Goal: Information Seeking & Learning: Learn about a topic

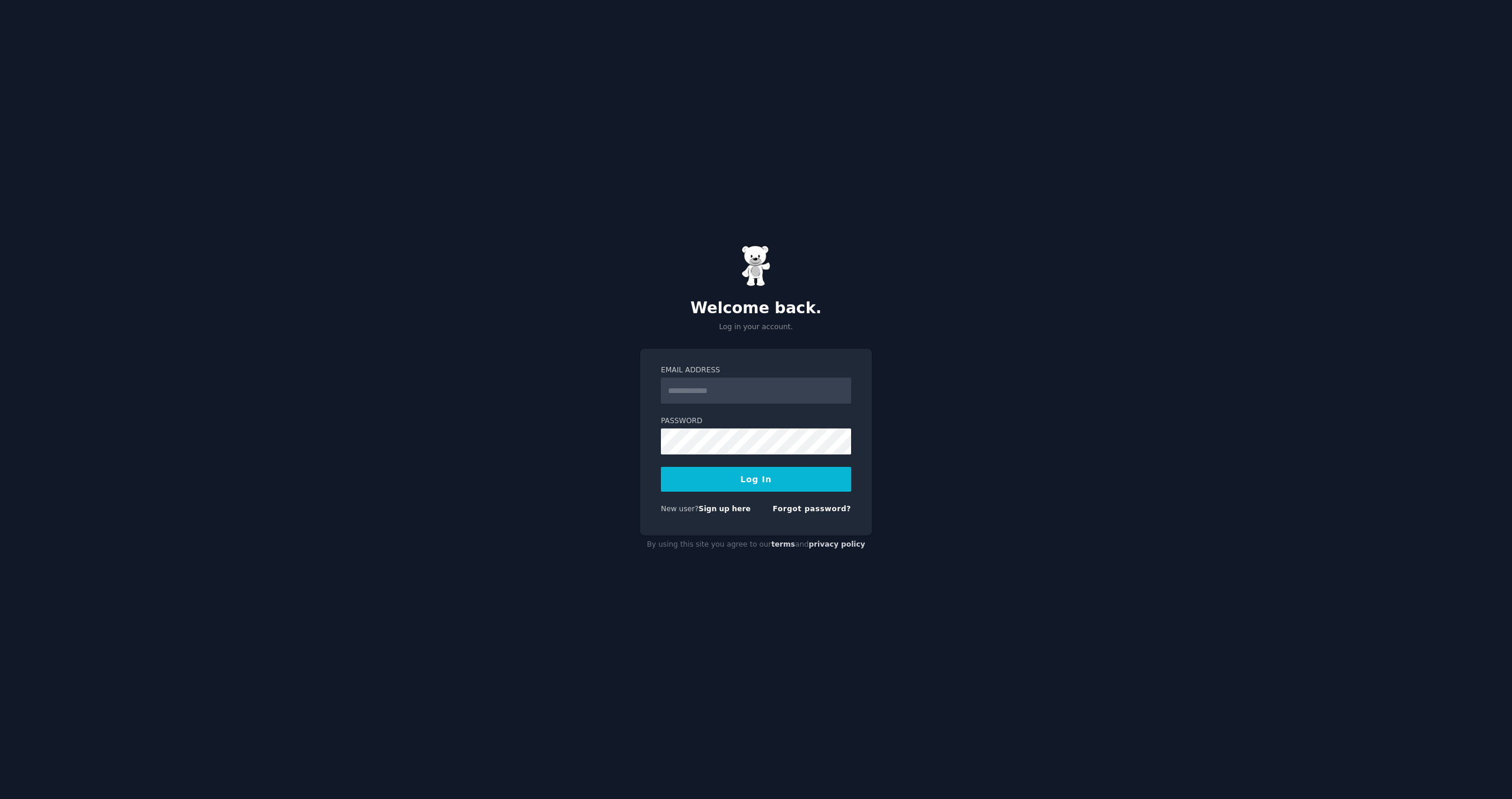
drag, startPoint x: 720, startPoint y: 407, endPoint x: 719, endPoint y: 399, distance: 8.1
click at [720, 407] on form "Email Address Password Log In New user? Sign up here Forgot password?" at bounding box center [756, 441] width 190 height 154
click at [719, 399] on input "Email Address" at bounding box center [756, 391] width 190 height 26
type input "**********"
click at [886, 397] on div "**********" at bounding box center [756, 399] width 1512 height 799
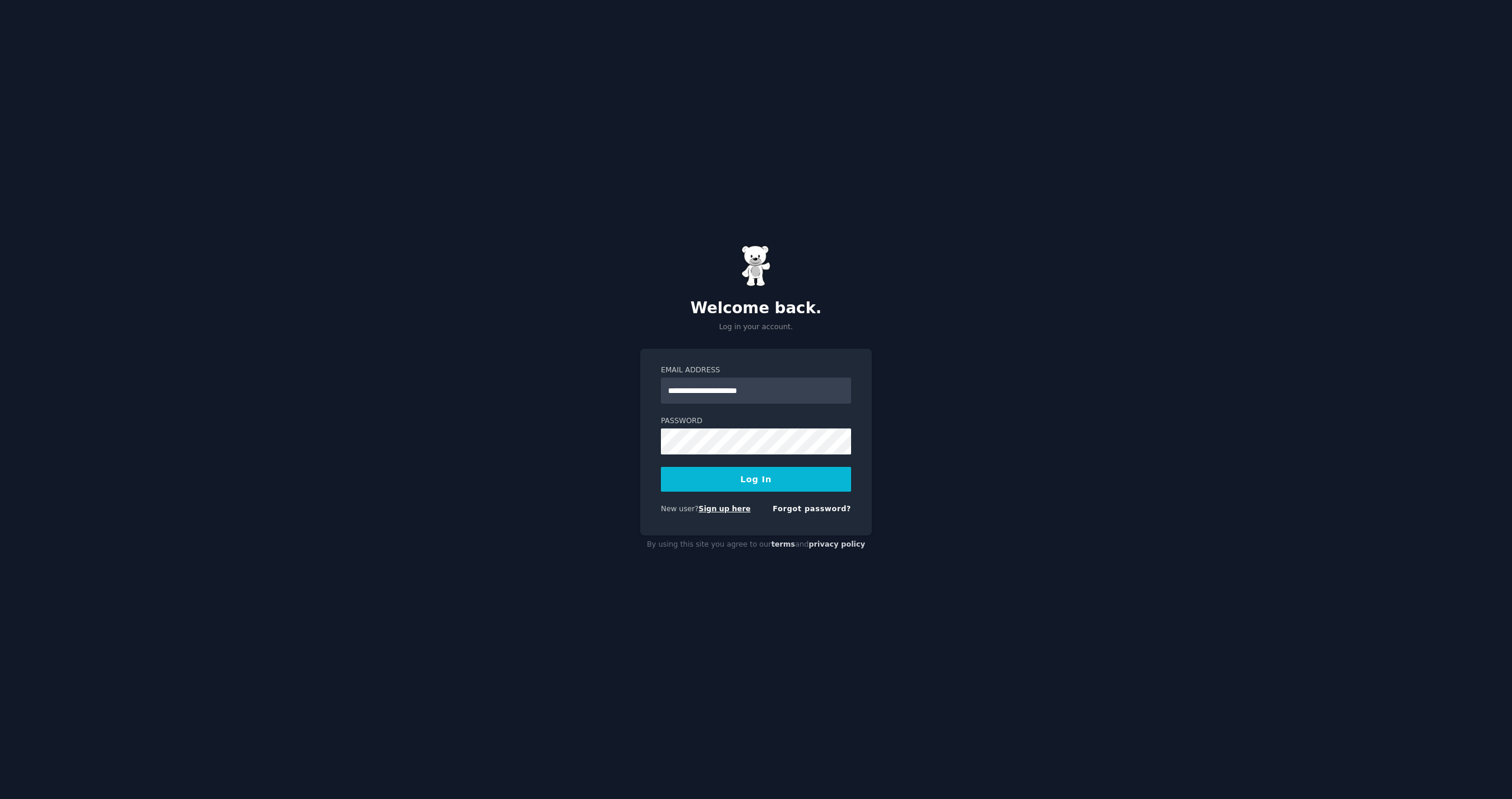
click at [722, 509] on link "Sign up here" at bounding box center [725, 509] width 52 height 9
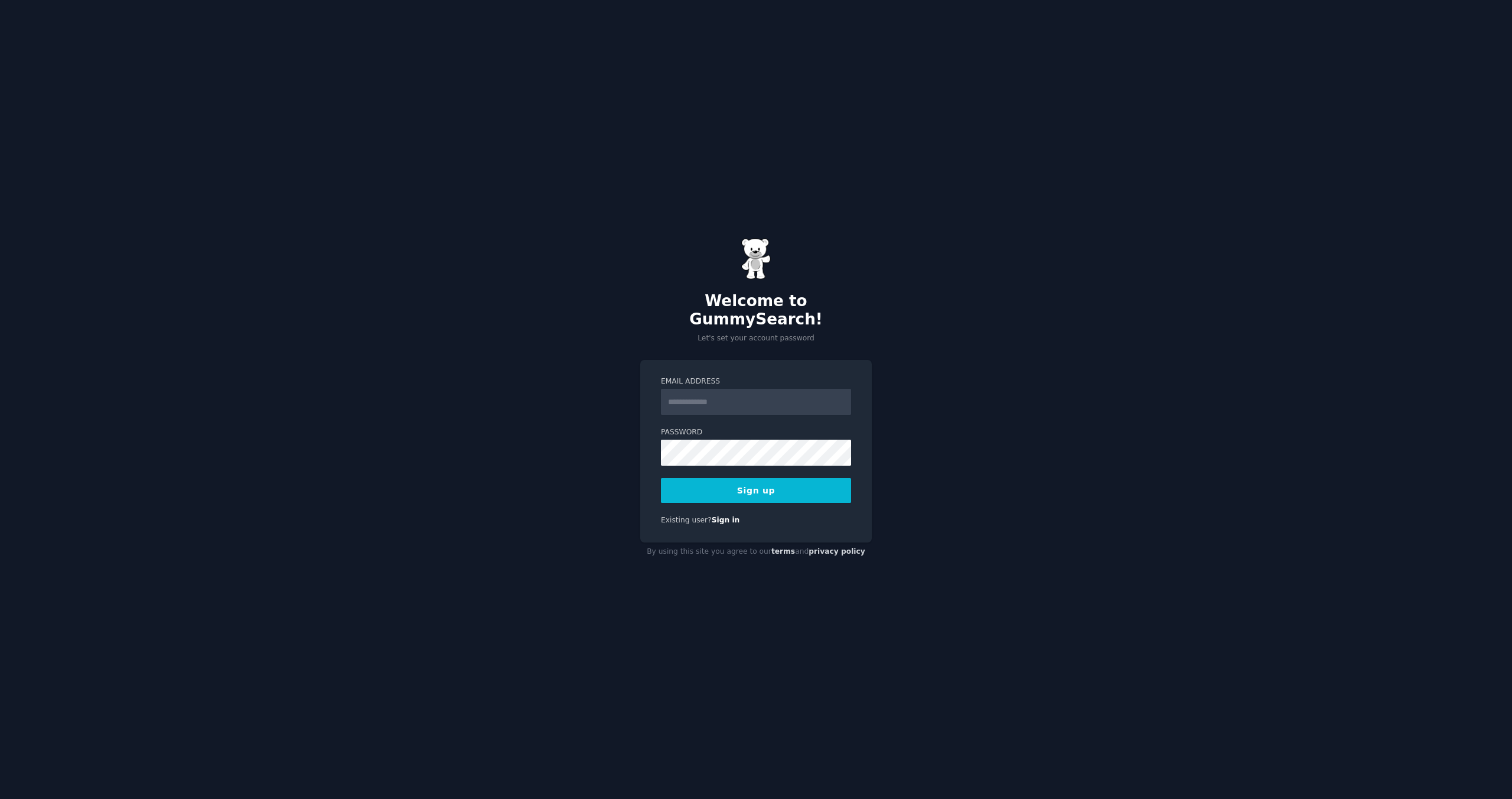
click at [735, 389] on input "Email Address" at bounding box center [756, 402] width 190 height 26
type input "**********"
click at [755, 350] on div "**********" at bounding box center [756, 399] width 1512 height 799
click at [757, 489] on button "Sign up" at bounding box center [756, 490] width 190 height 25
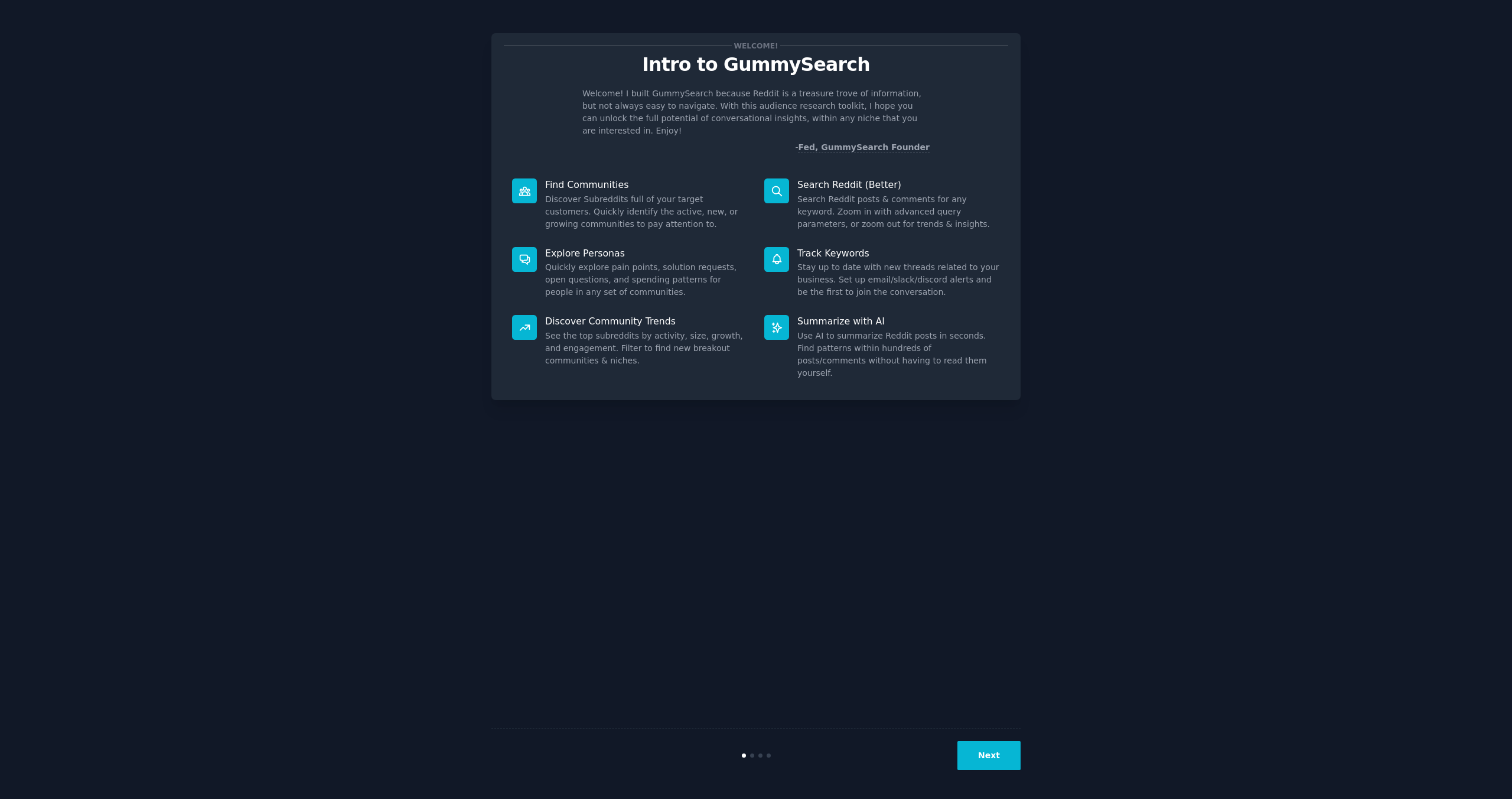
click at [986, 756] on button "Next" at bounding box center [989, 755] width 63 height 29
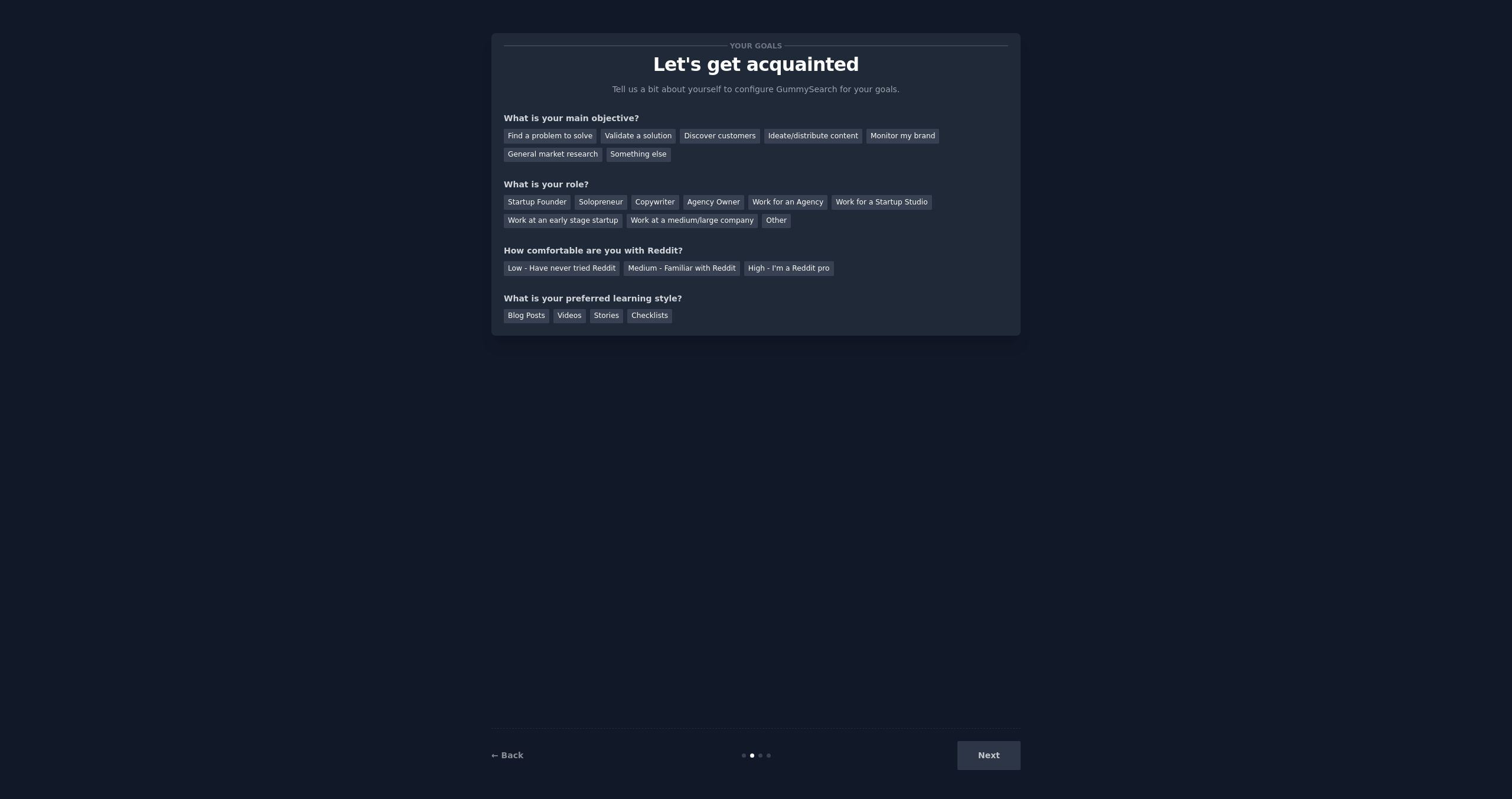
click at [986, 756] on div "Next" at bounding box center [932, 755] width 177 height 29
click at [567, 129] on div "Find a problem to solve" at bounding box center [550, 136] width 93 height 15
drag, startPoint x: 616, startPoint y: 132, endPoint x: 757, endPoint y: 138, distance: 141.1
click at [768, 142] on div "Find a problem to solve Validate a solution Discover customers Ideate/distribut…" at bounding box center [756, 143] width 504 height 37
click at [718, 132] on div "Discover customers" at bounding box center [720, 136] width 80 height 15
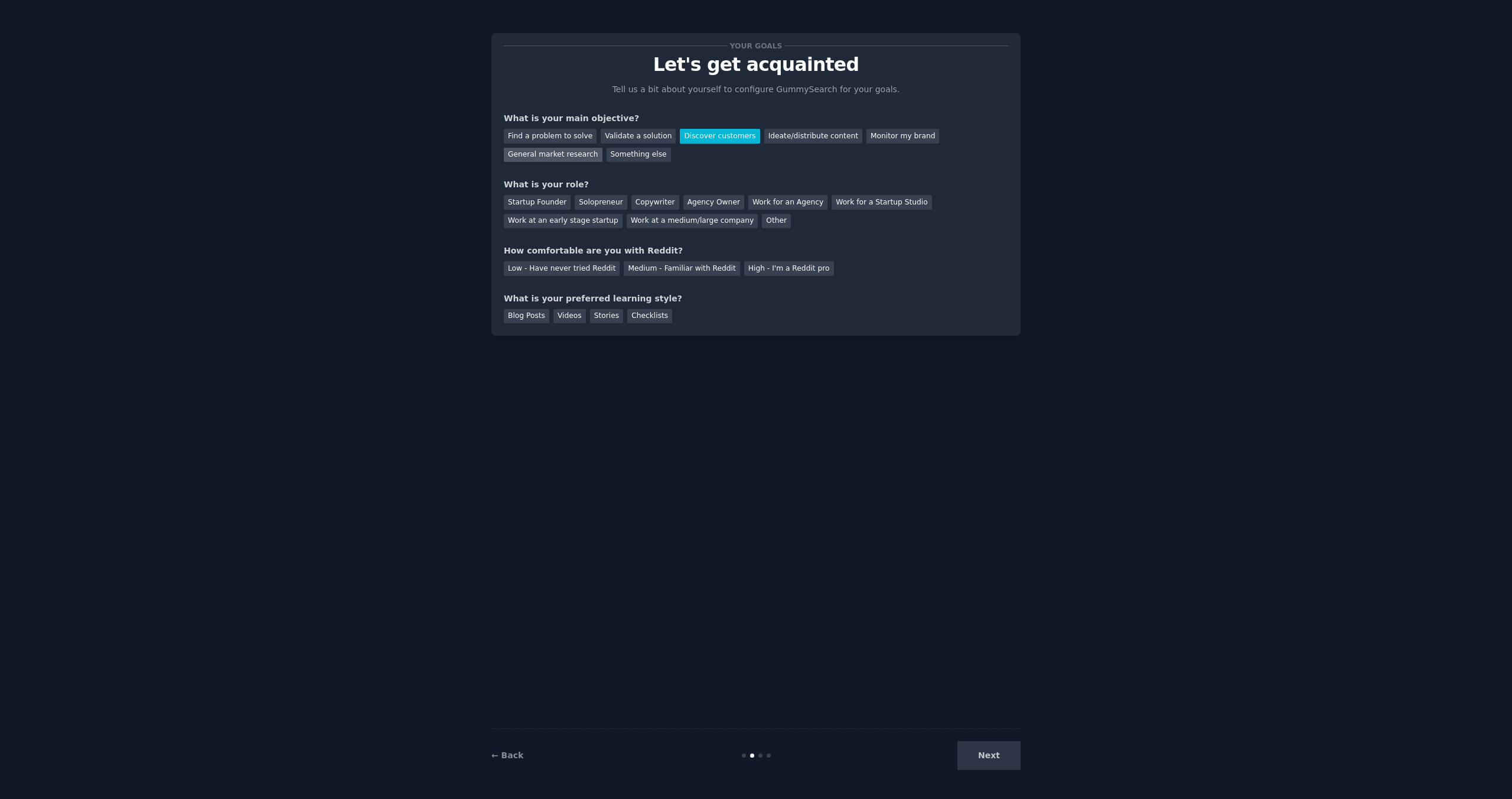
click at [541, 148] on div "General market research" at bounding box center [553, 155] width 99 height 15
click at [546, 133] on div "Find a problem to solve" at bounding box center [550, 136] width 93 height 15
click at [545, 208] on div "Startup Founder" at bounding box center [537, 202] width 67 height 15
click at [668, 271] on div "Medium - Familiar with Reddit" at bounding box center [681, 269] width 116 height 15
click at [1004, 768] on div "Next" at bounding box center [932, 755] width 177 height 29
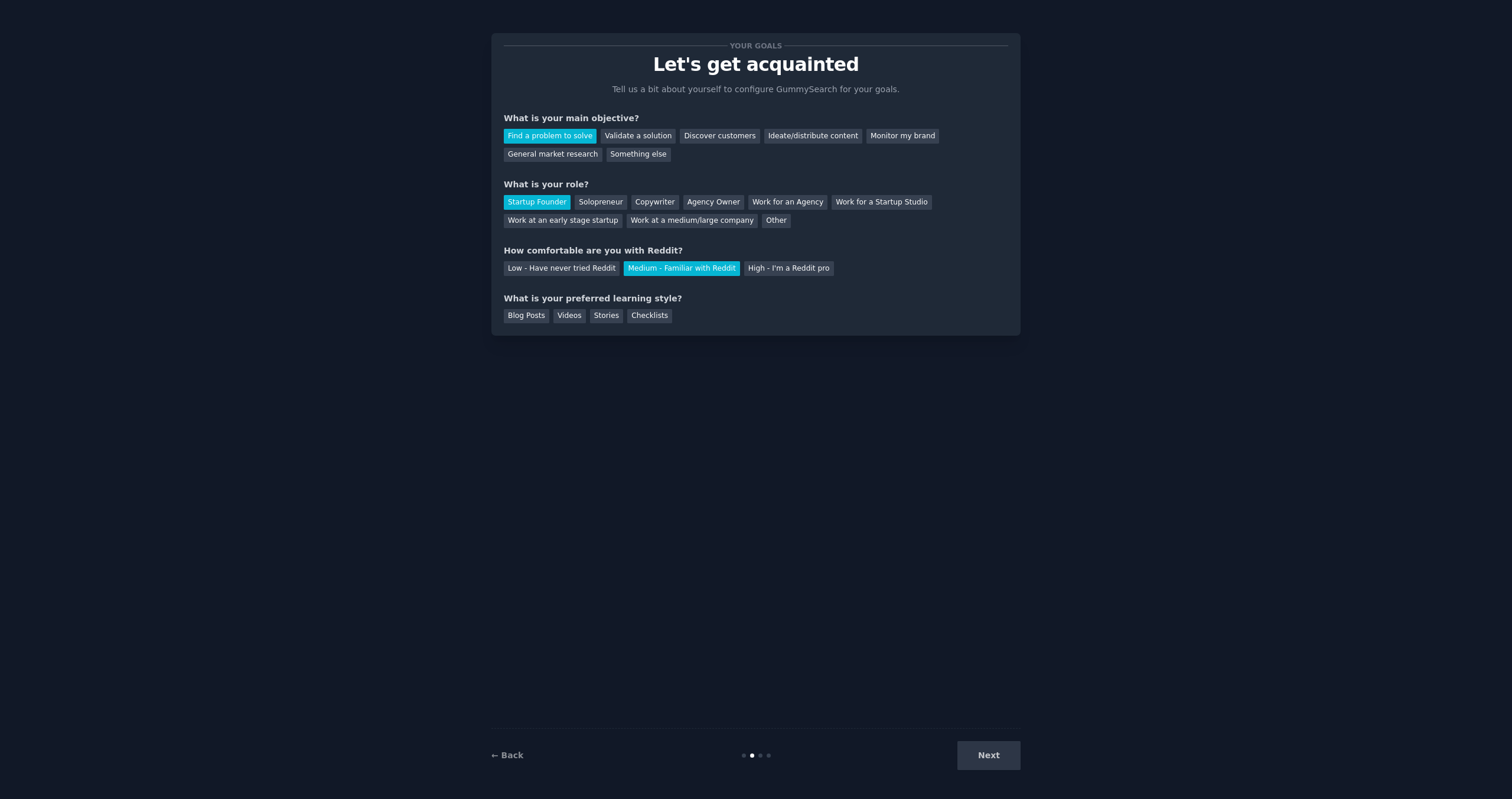
click at [1001, 762] on div "Next" at bounding box center [932, 755] width 177 height 29
click at [999, 756] on div "Next" at bounding box center [932, 755] width 177 height 29
click at [545, 314] on div "Blog Posts" at bounding box center [526, 317] width 45 height 15
click at [577, 315] on div "Videos" at bounding box center [569, 317] width 32 height 15
click at [989, 751] on button "Next" at bounding box center [989, 755] width 63 height 29
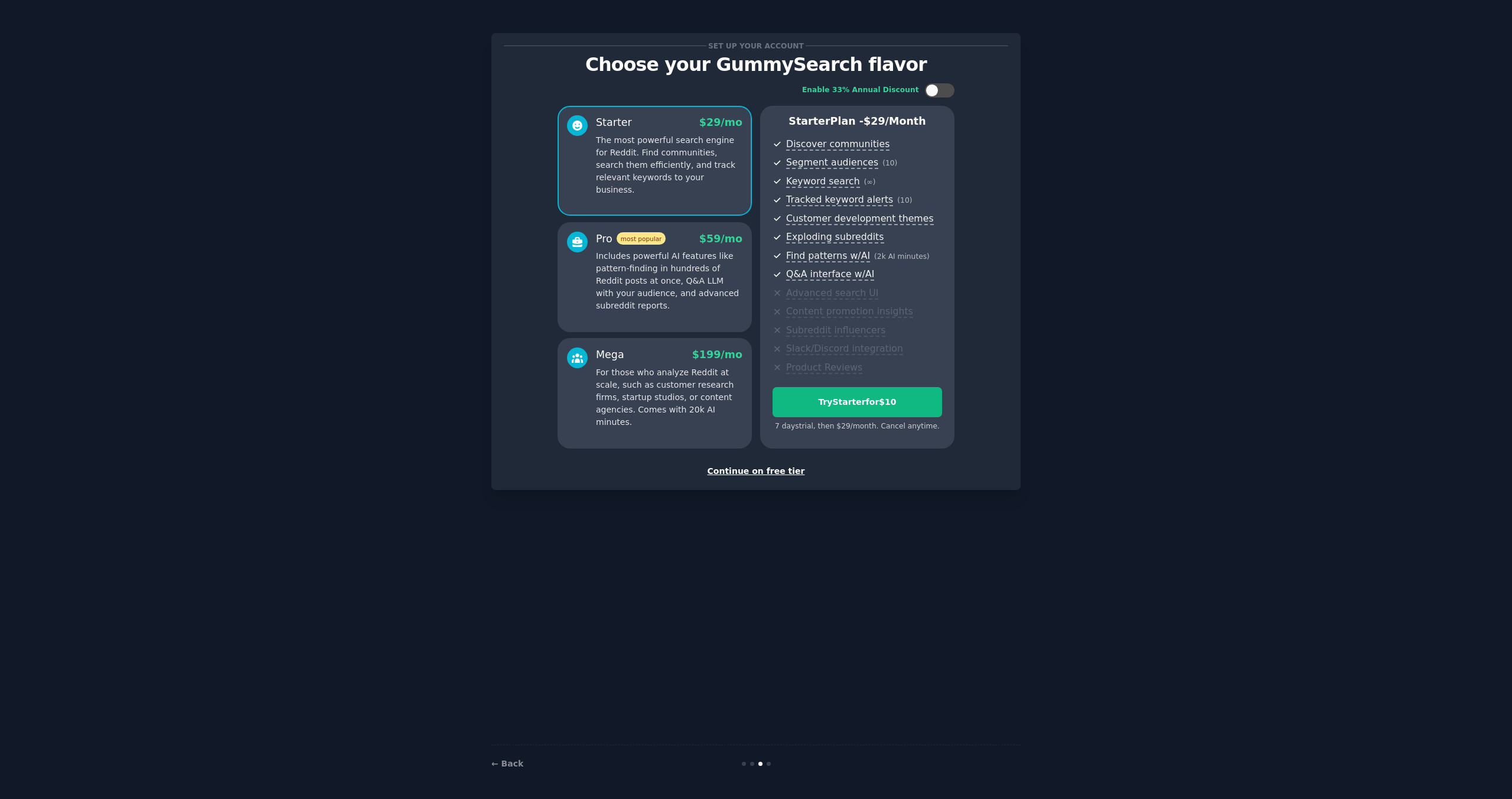
click at [758, 474] on div "Continue on free tier" at bounding box center [756, 471] width 504 height 12
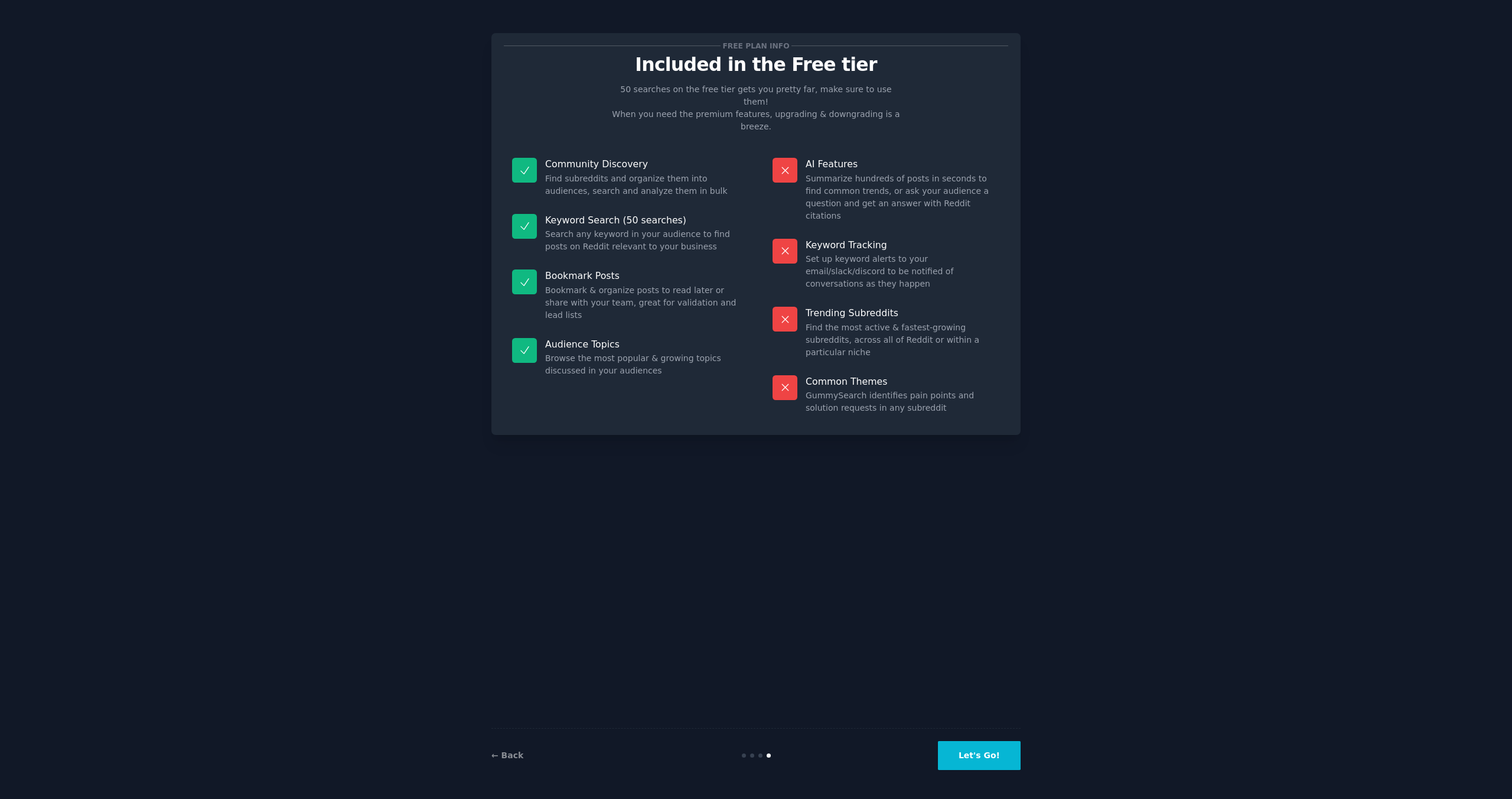
click at [990, 748] on button "Let's Go!" at bounding box center [979, 755] width 83 height 29
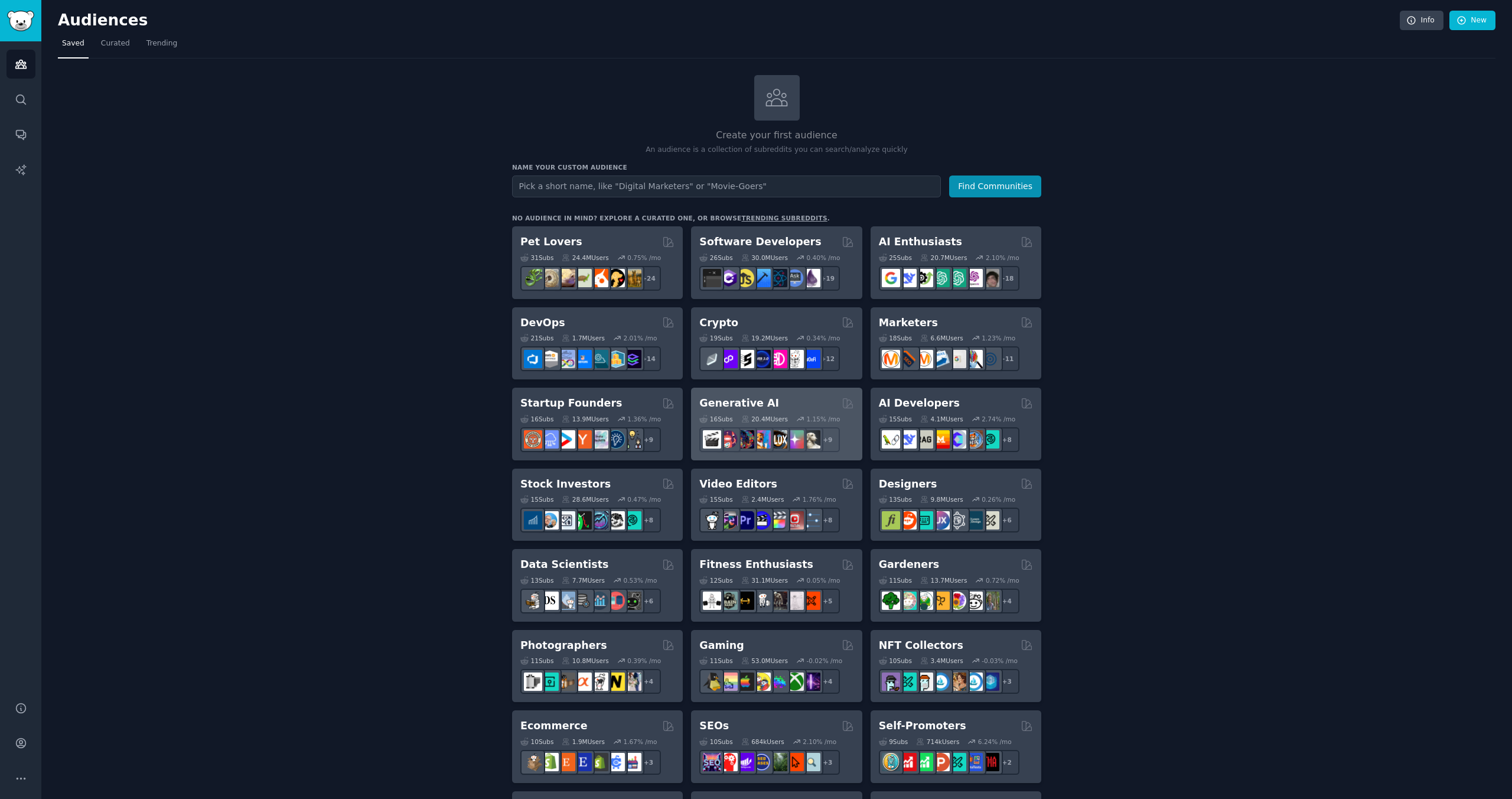
click at [720, 394] on div "Generative AI 16 Sub s 20.4M Users 1.15 % /mo + 9" at bounding box center [776, 424] width 171 height 73
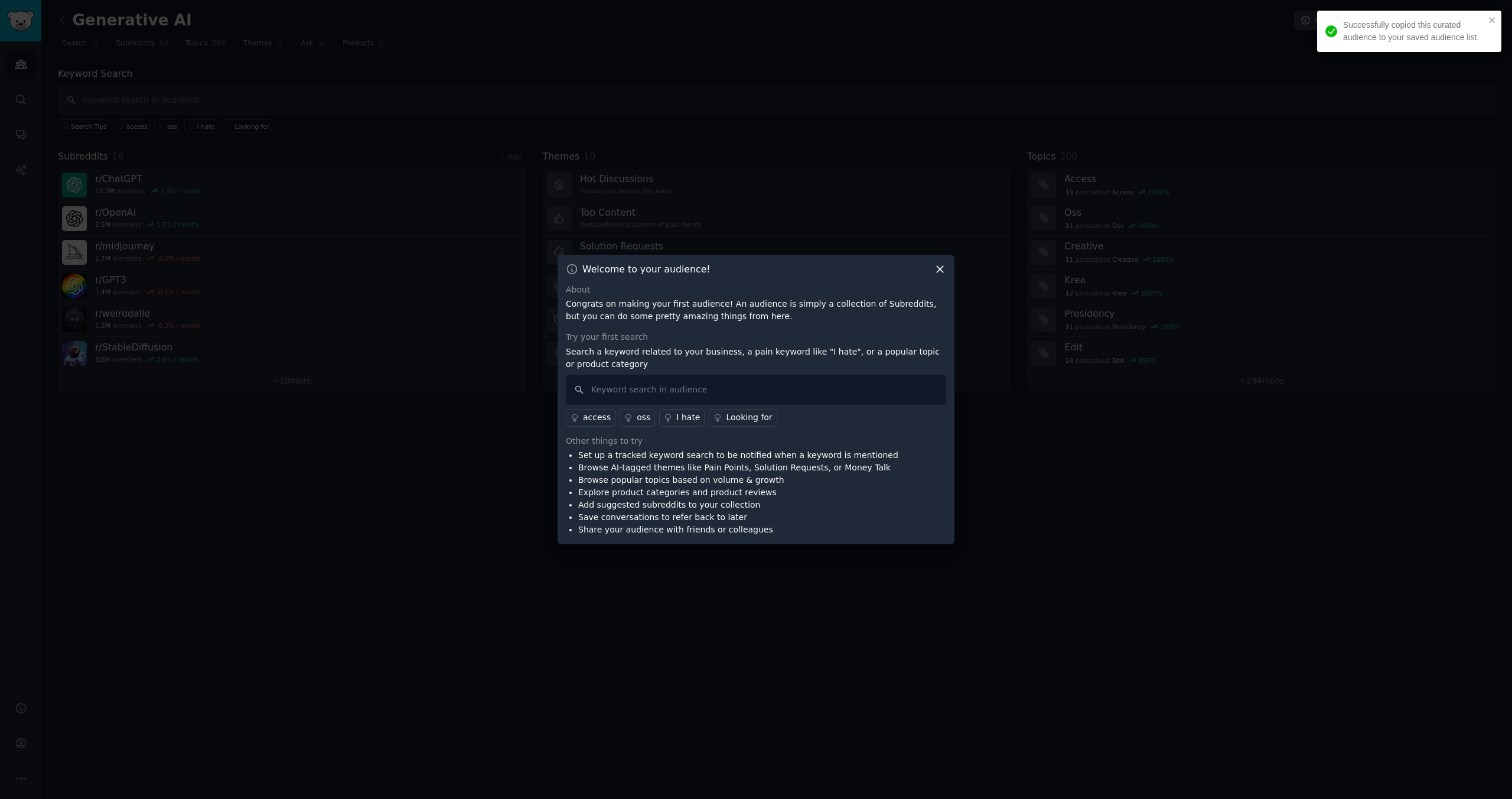
click at [880, 263] on div "Welcome to your audience!" at bounding box center [755, 269] width 380 height 12
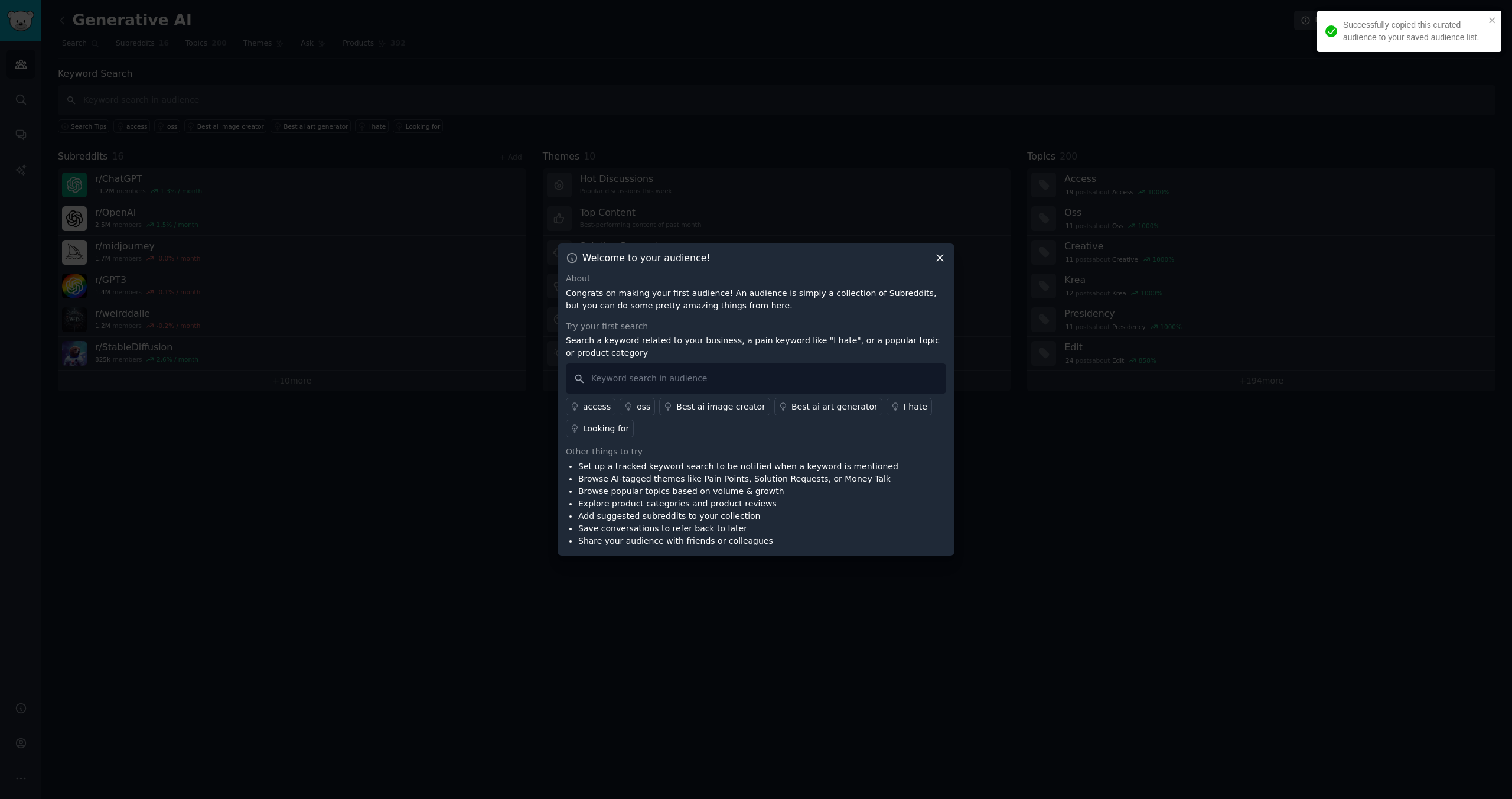
click at [934, 264] on div "Welcome to your audience! About Congrats on making your first audience! An audi…" at bounding box center [756, 400] width 397 height 312
click at [937, 268] on div "Welcome to your audience! About Congrats on making your first audience! An audi…" at bounding box center [756, 400] width 397 height 312
click at [943, 260] on icon at bounding box center [940, 258] width 12 height 12
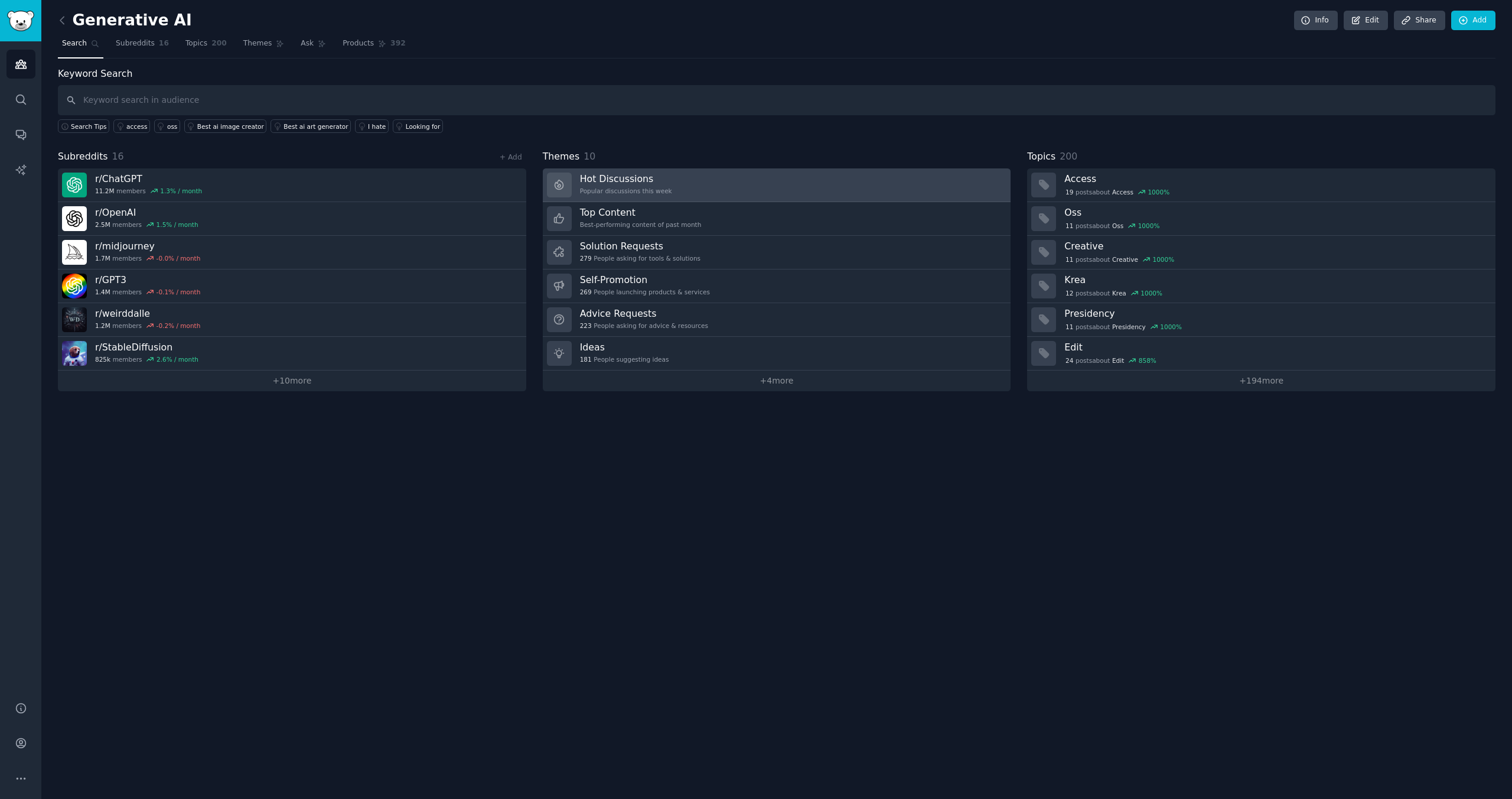
click at [652, 179] on h3 "Hot Discussions" at bounding box center [626, 179] width 92 height 12
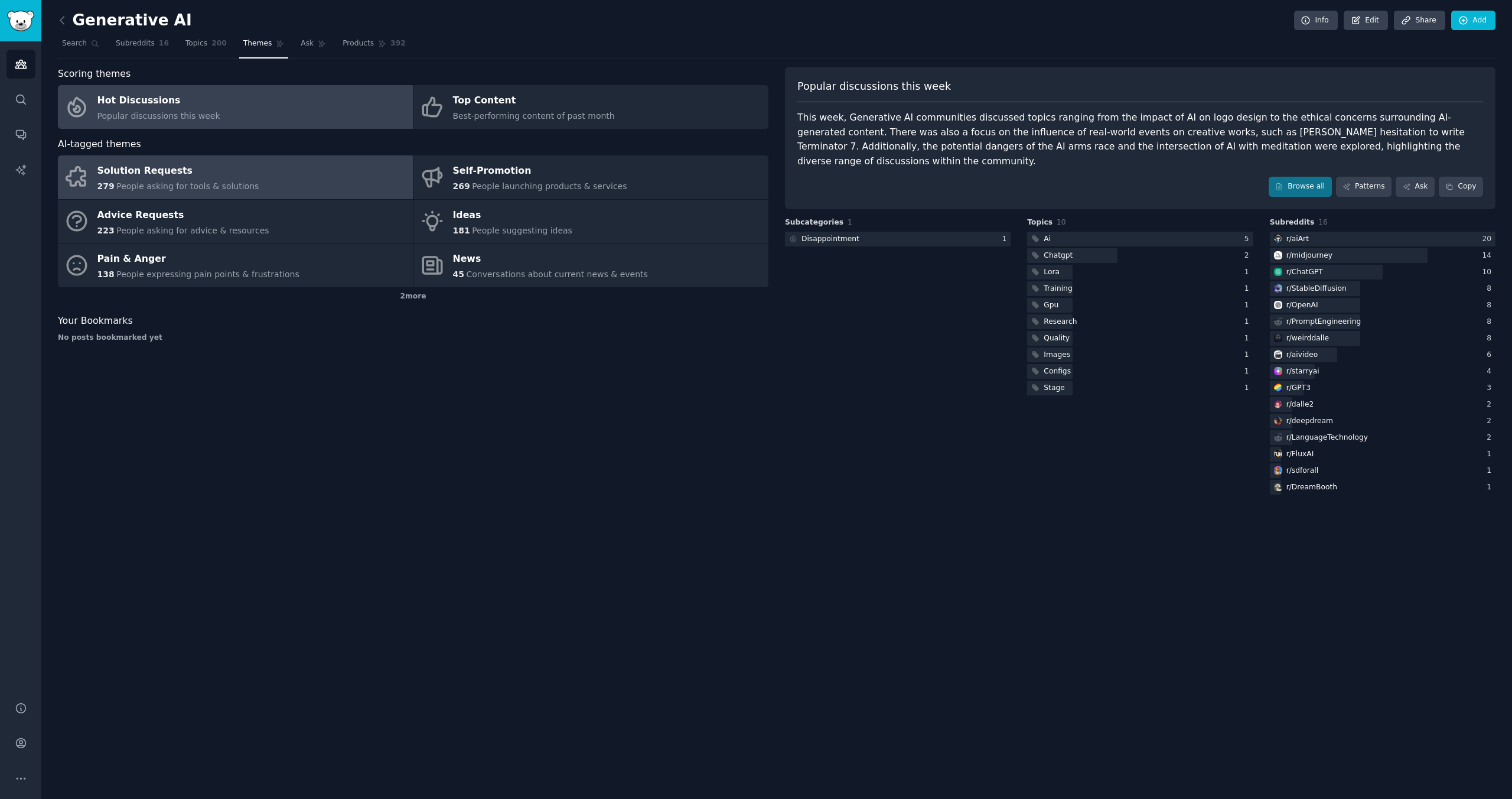
click at [192, 180] on div "279 People asking for tools & solutions" at bounding box center [178, 186] width 162 height 12
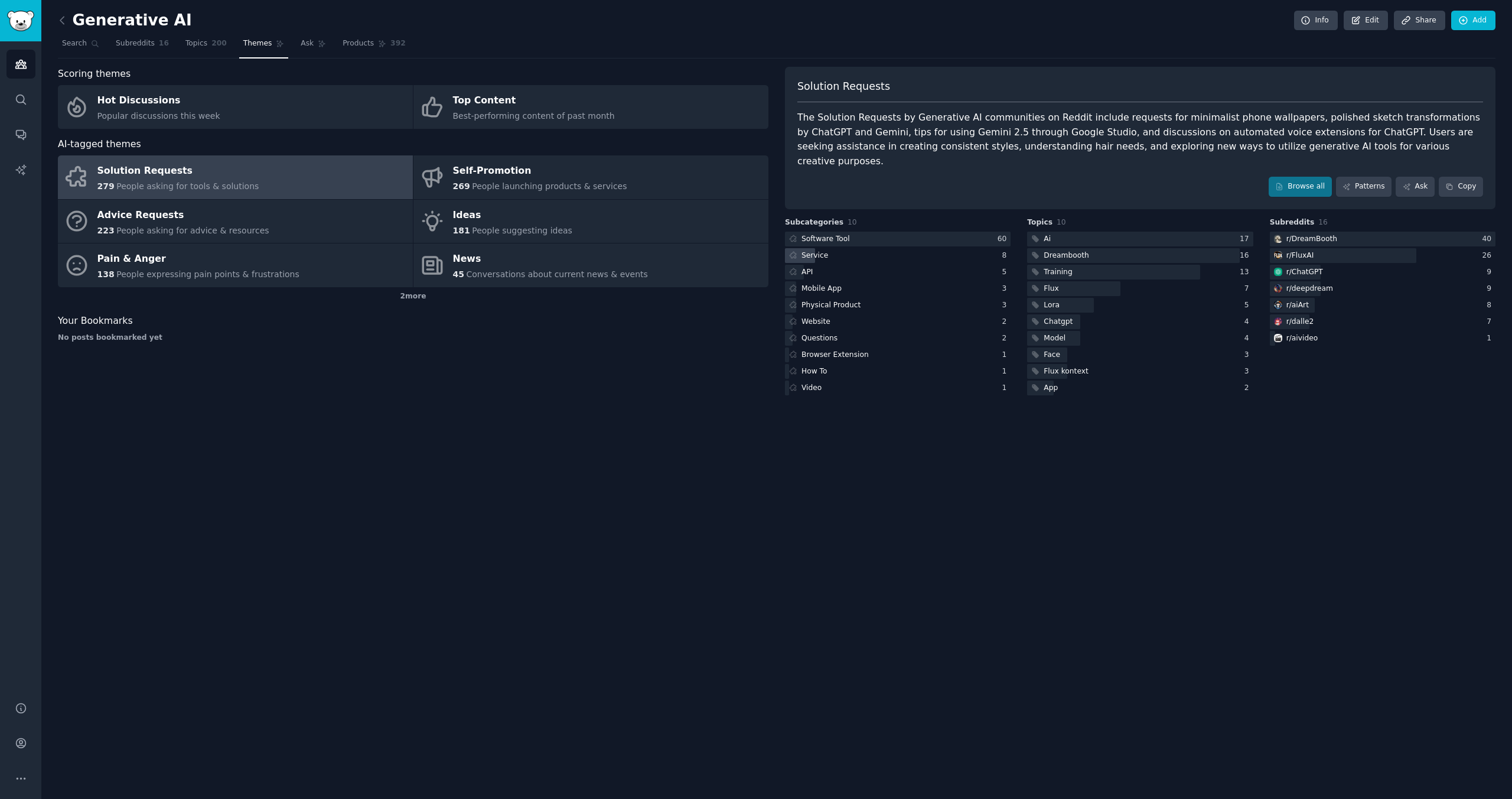
click at [877, 248] on div "Service" at bounding box center [898, 255] width 226 height 15
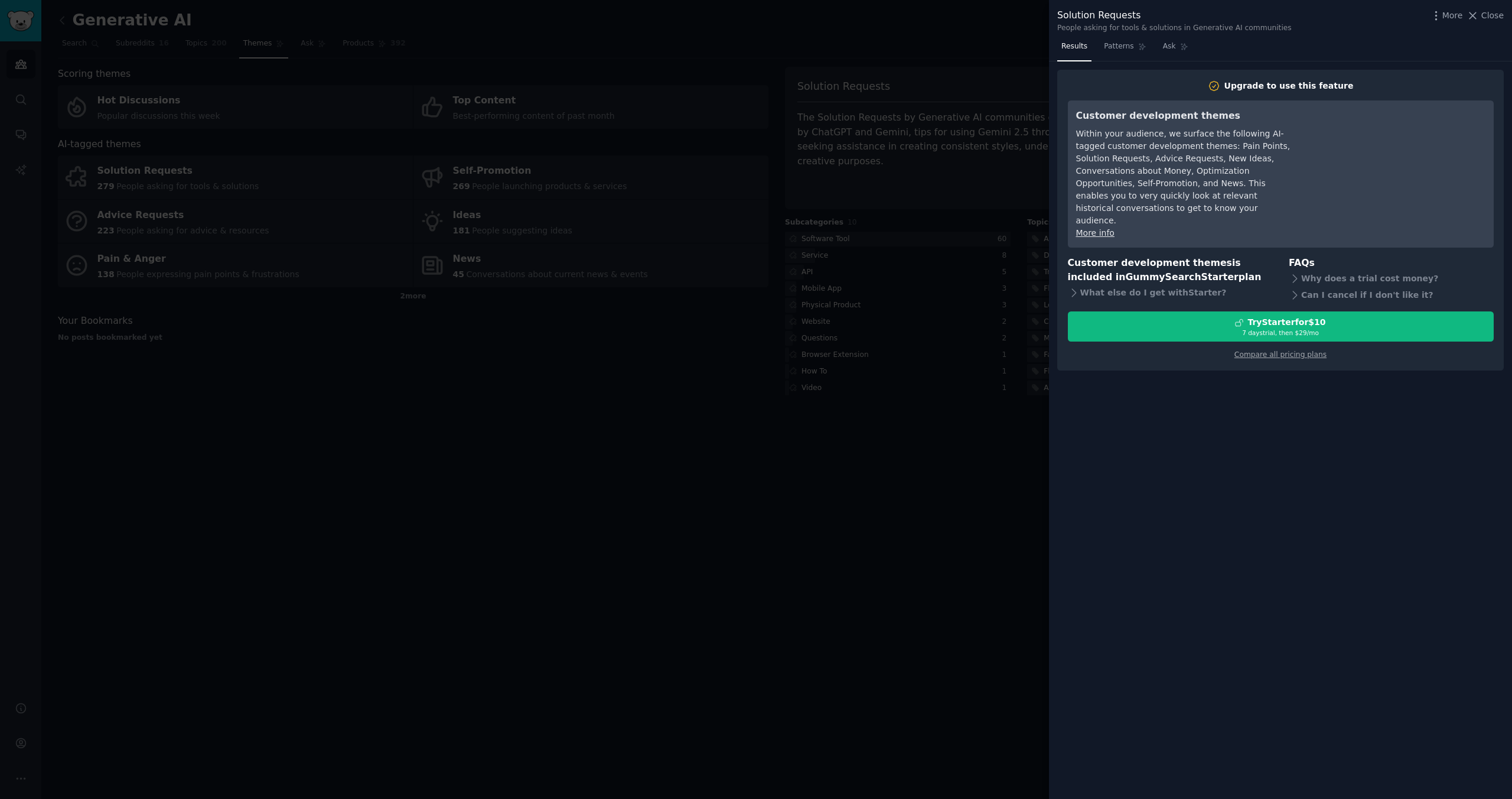
click at [645, 94] on div at bounding box center [756, 399] width 1512 height 799
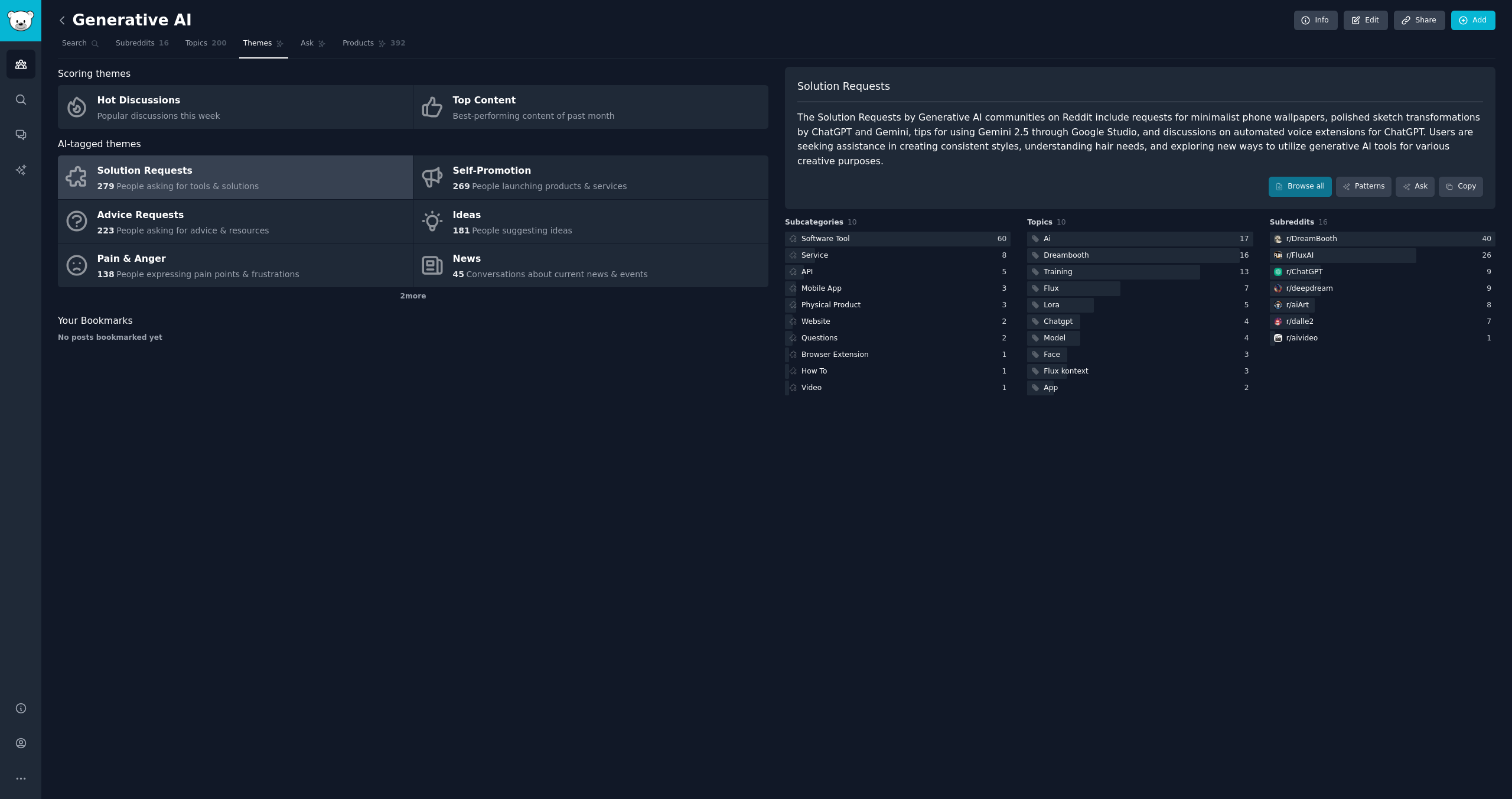
click at [59, 21] on icon at bounding box center [62, 20] width 12 height 12
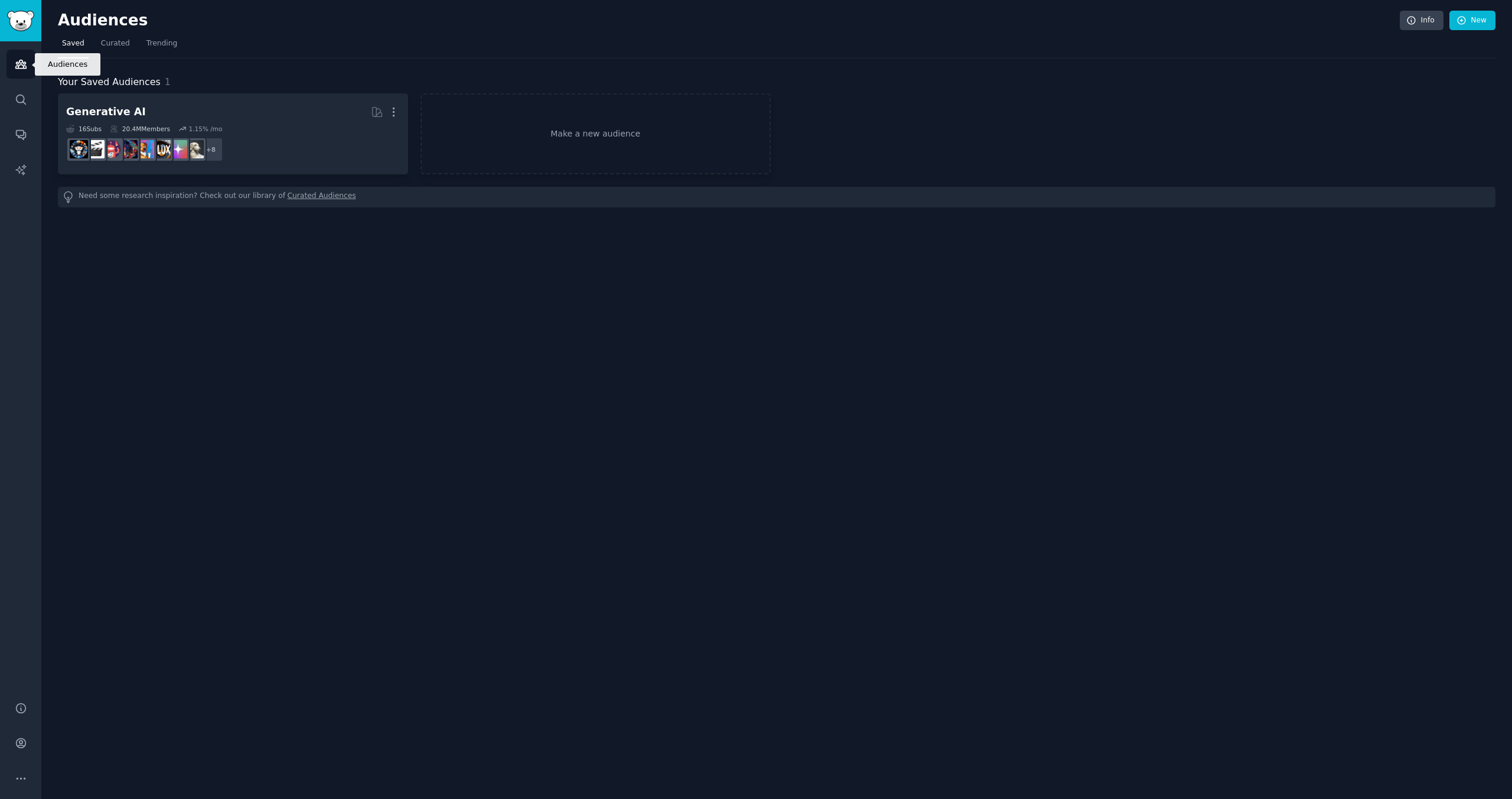
click at [33, 73] on link "Audiences" at bounding box center [21, 64] width 29 height 29
click at [26, 67] on icon "Sidebar" at bounding box center [20, 64] width 10 height 9
click at [11, 15] on img "Sidebar" at bounding box center [21, 21] width 27 height 21
click at [18, 15] on img "Sidebar" at bounding box center [21, 21] width 27 height 21
click at [97, 25] on h2 "Audiences" at bounding box center [729, 20] width 1342 height 19
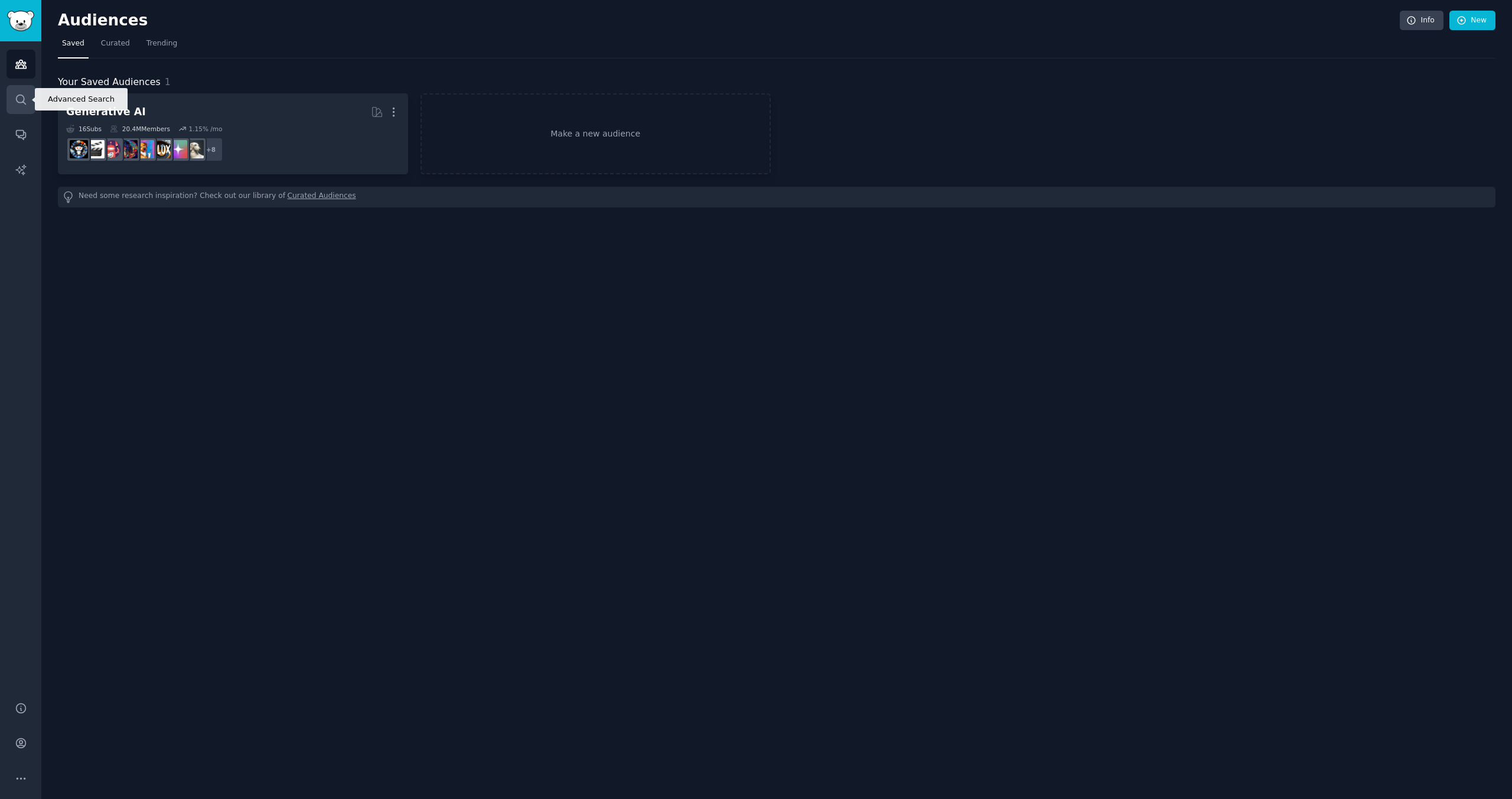
click at [19, 102] on icon "Sidebar" at bounding box center [20, 99] width 9 height 9
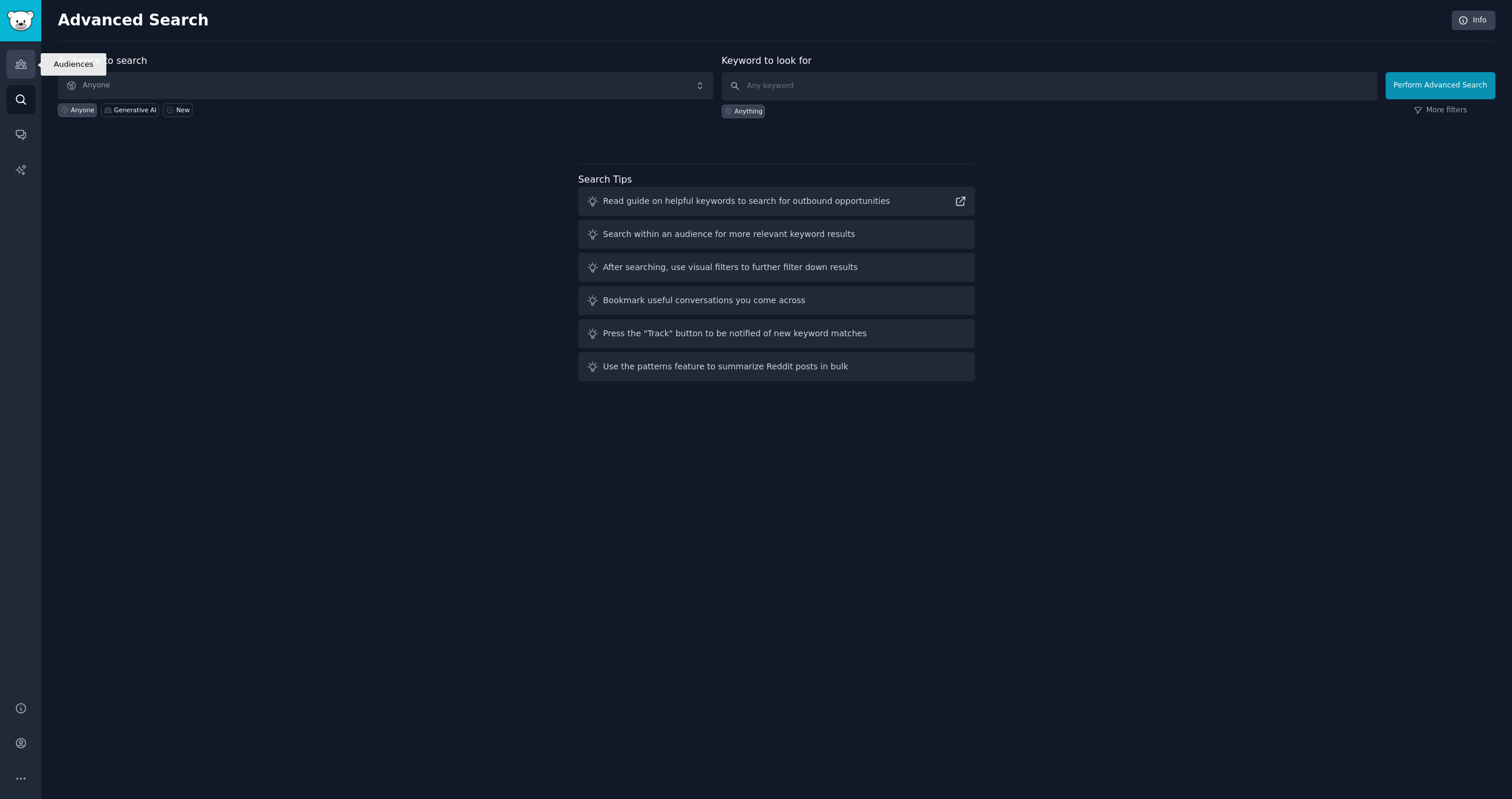
click at [21, 71] on link "Audiences" at bounding box center [21, 64] width 29 height 29
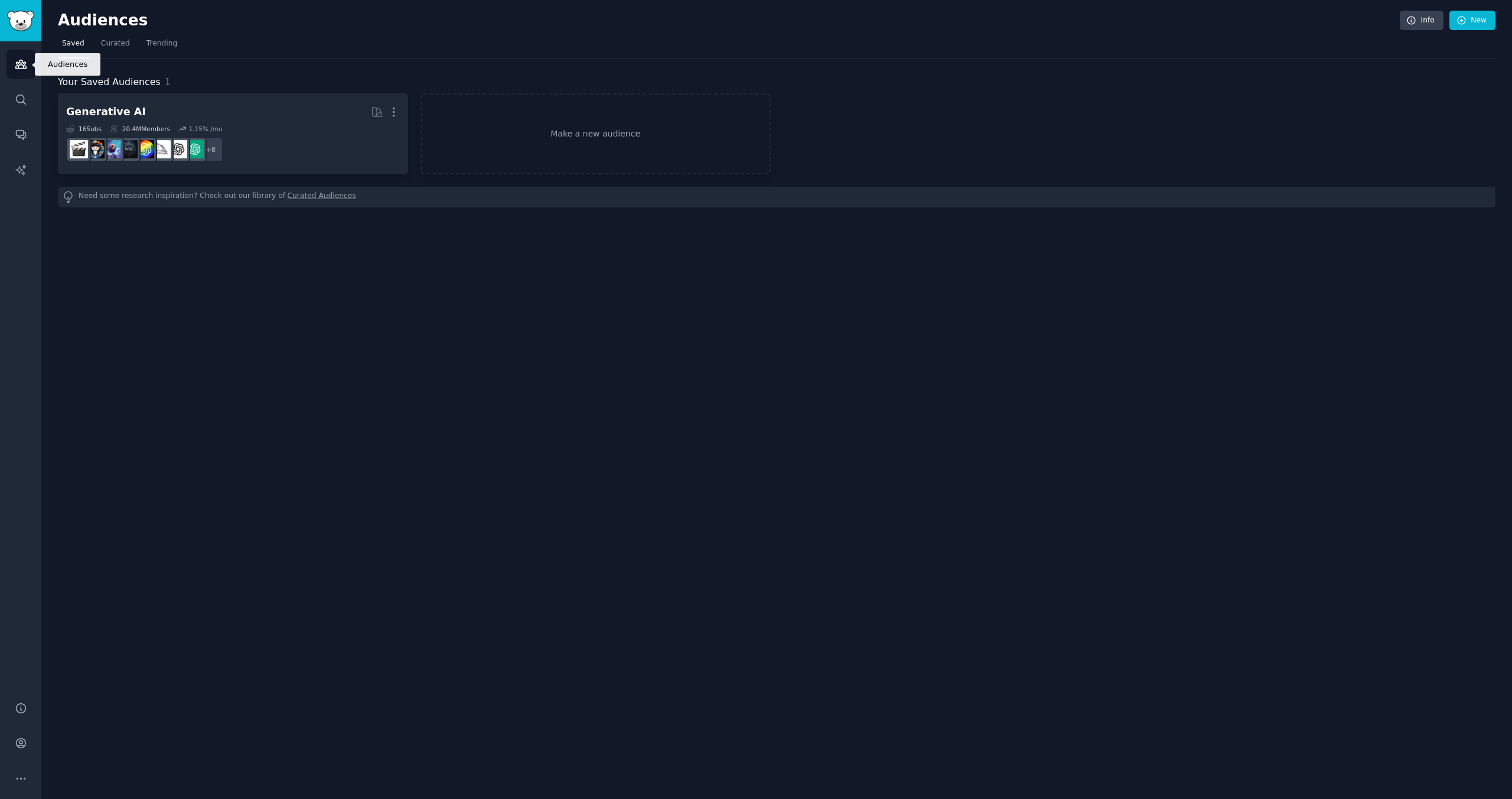
click at [24, 67] on icon "Sidebar" at bounding box center [21, 64] width 12 height 12
click at [145, 78] on span "Your Saved Audiences" at bounding box center [110, 83] width 103 height 15
click at [102, 47] on span "Curated" at bounding box center [115, 43] width 29 height 10
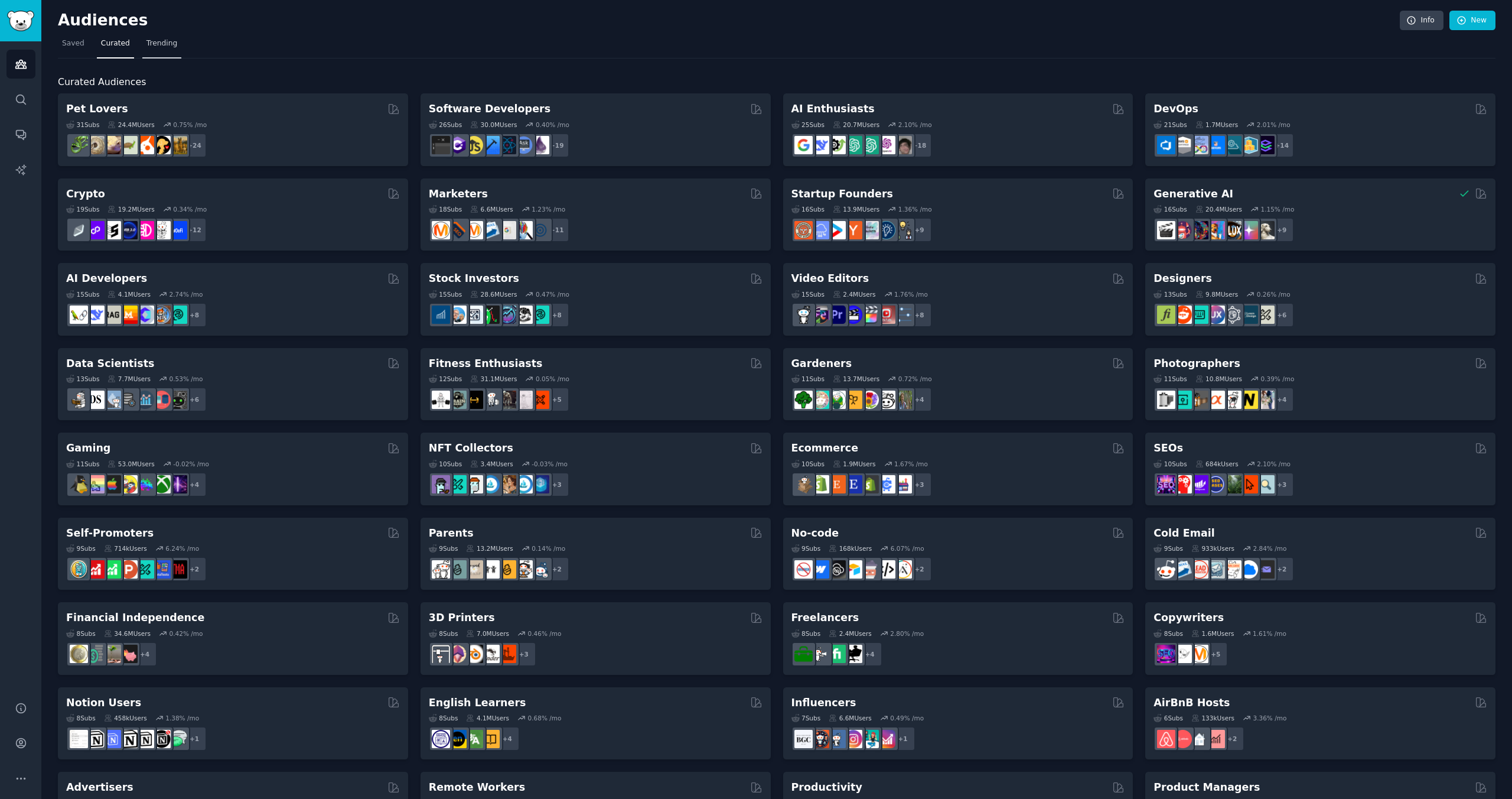
click at [149, 42] on span "Trending" at bounding box center [162, 43] width 31 height 10
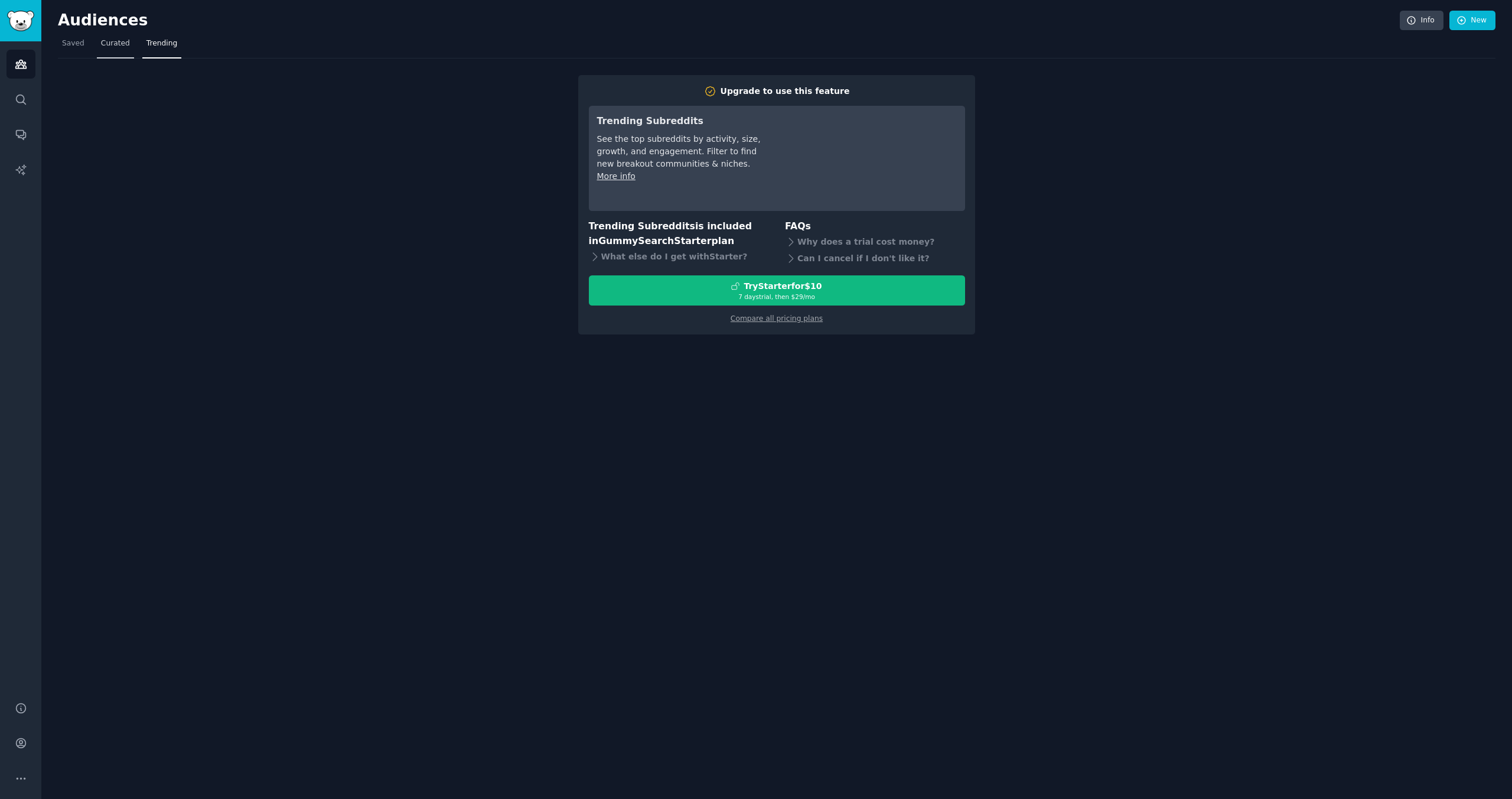
click at [116, 45] on span "Curated" at bounding box center [115, 43] width 29 height 10
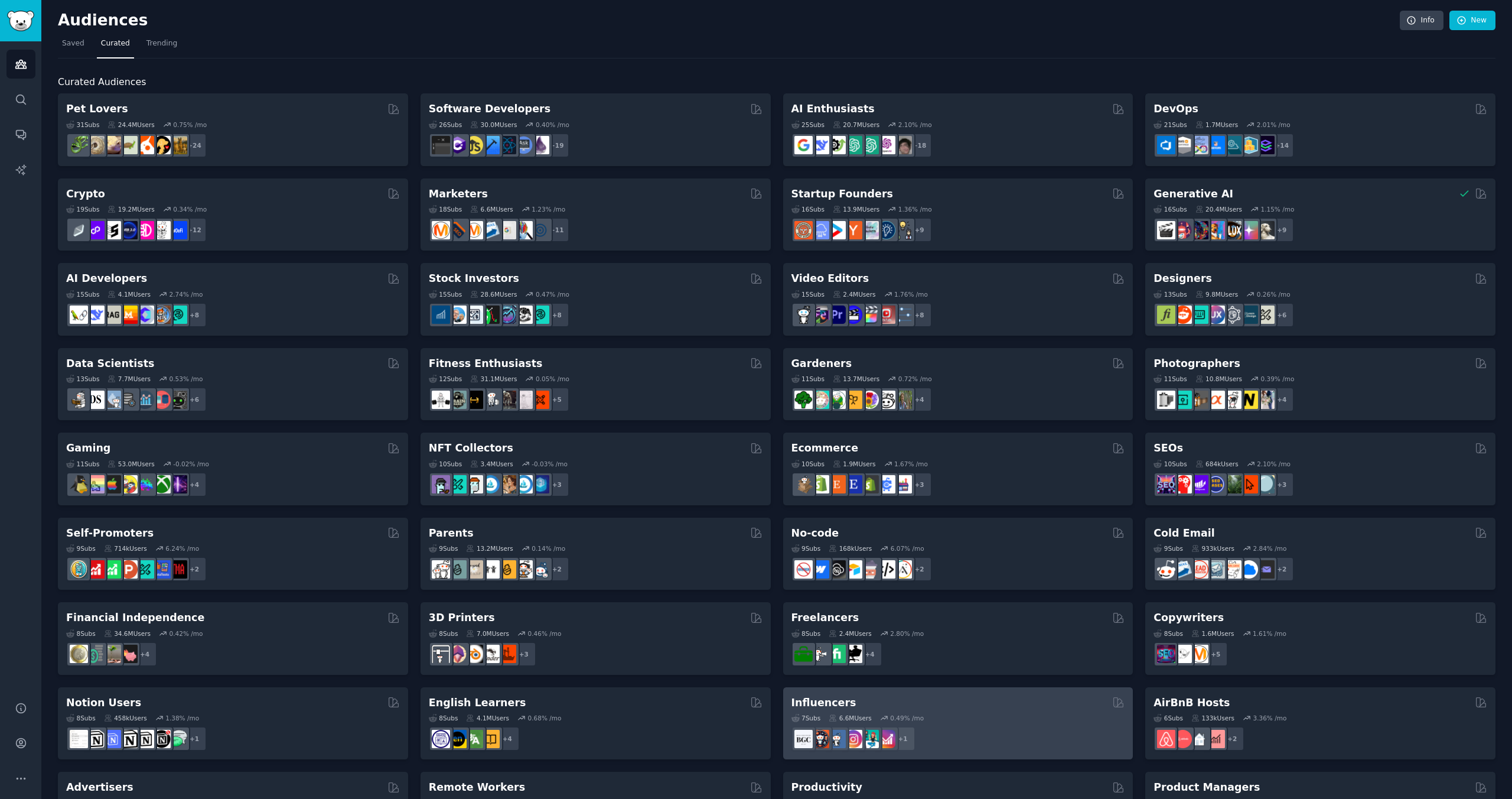
click at [920, 700] on div "Influencers" at bounding box center [958, 703] width 334 height 15
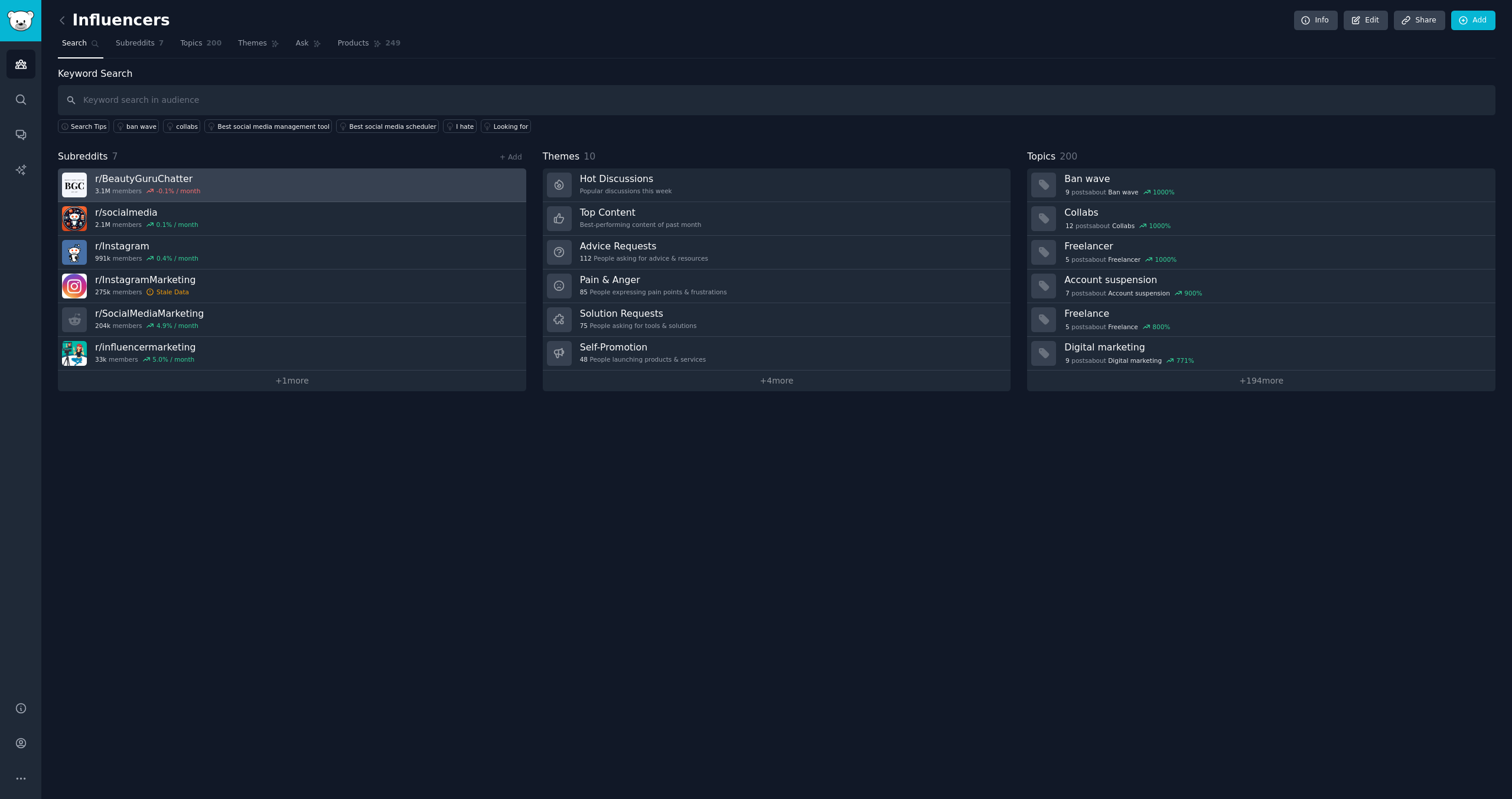
click at [294, 192] on link "r/ BeautyGuruChatter 3.1M members -0.1 % / month" at bounding box center [292, 185] width 468 height 34
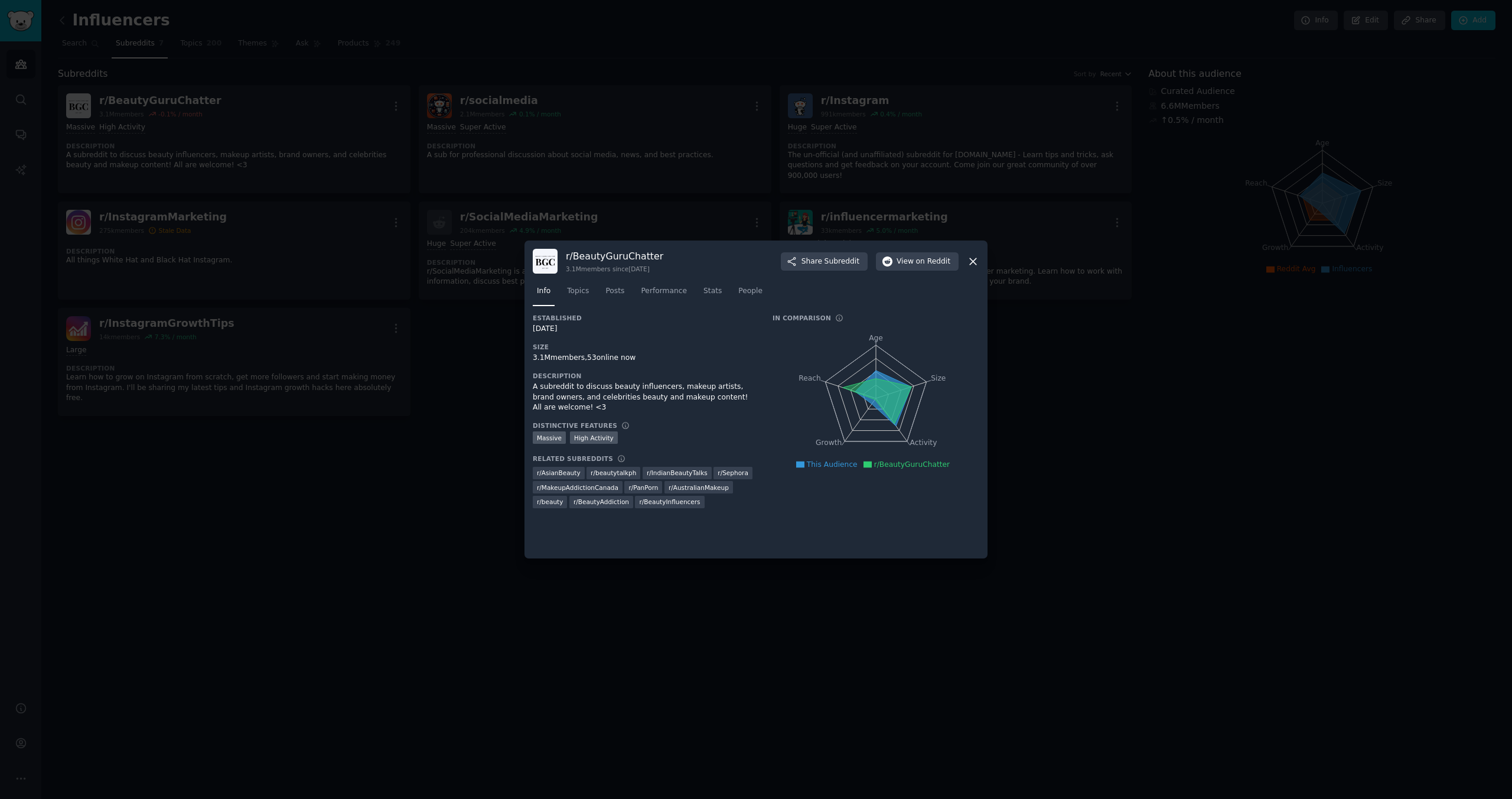
click at [296, 194] on div at bounding box center [756, 399] width 1512 height 799
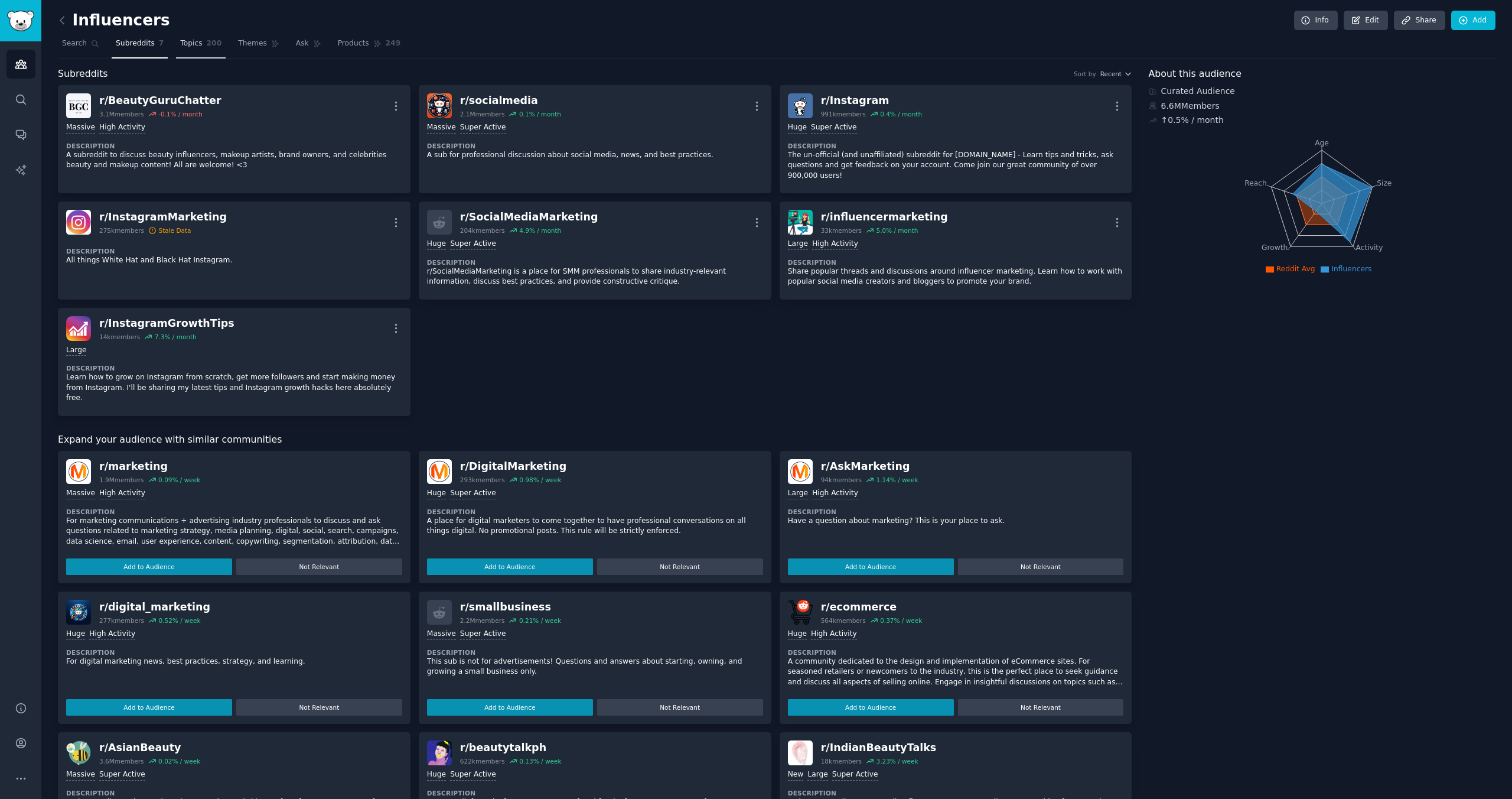
click at [211, 51] on link "Topics 200" at bounding box center [201, 47] width 50 height 24
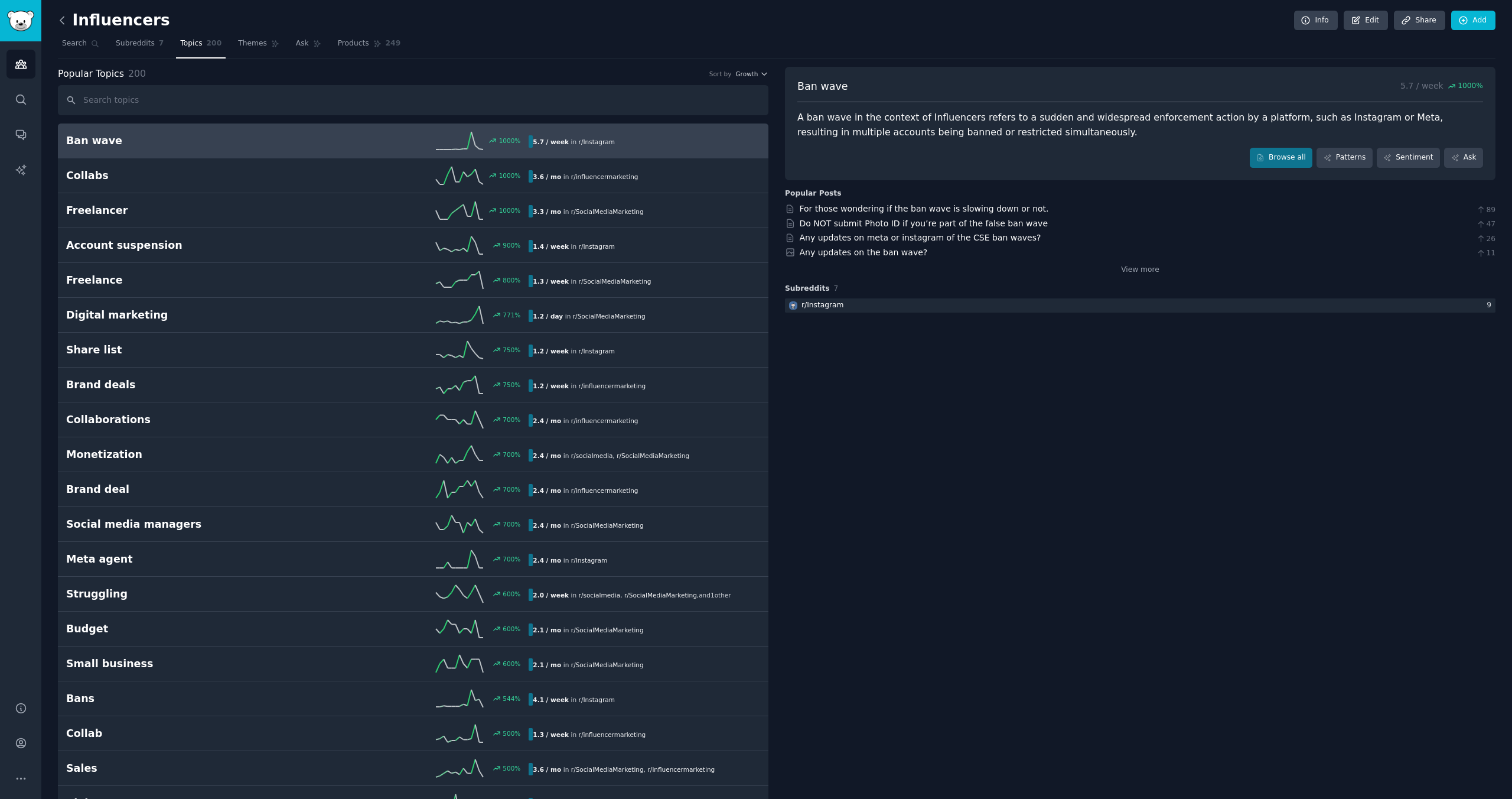
click at [59, 18] on icon at bounding box center [62, 20] width 12 height 12
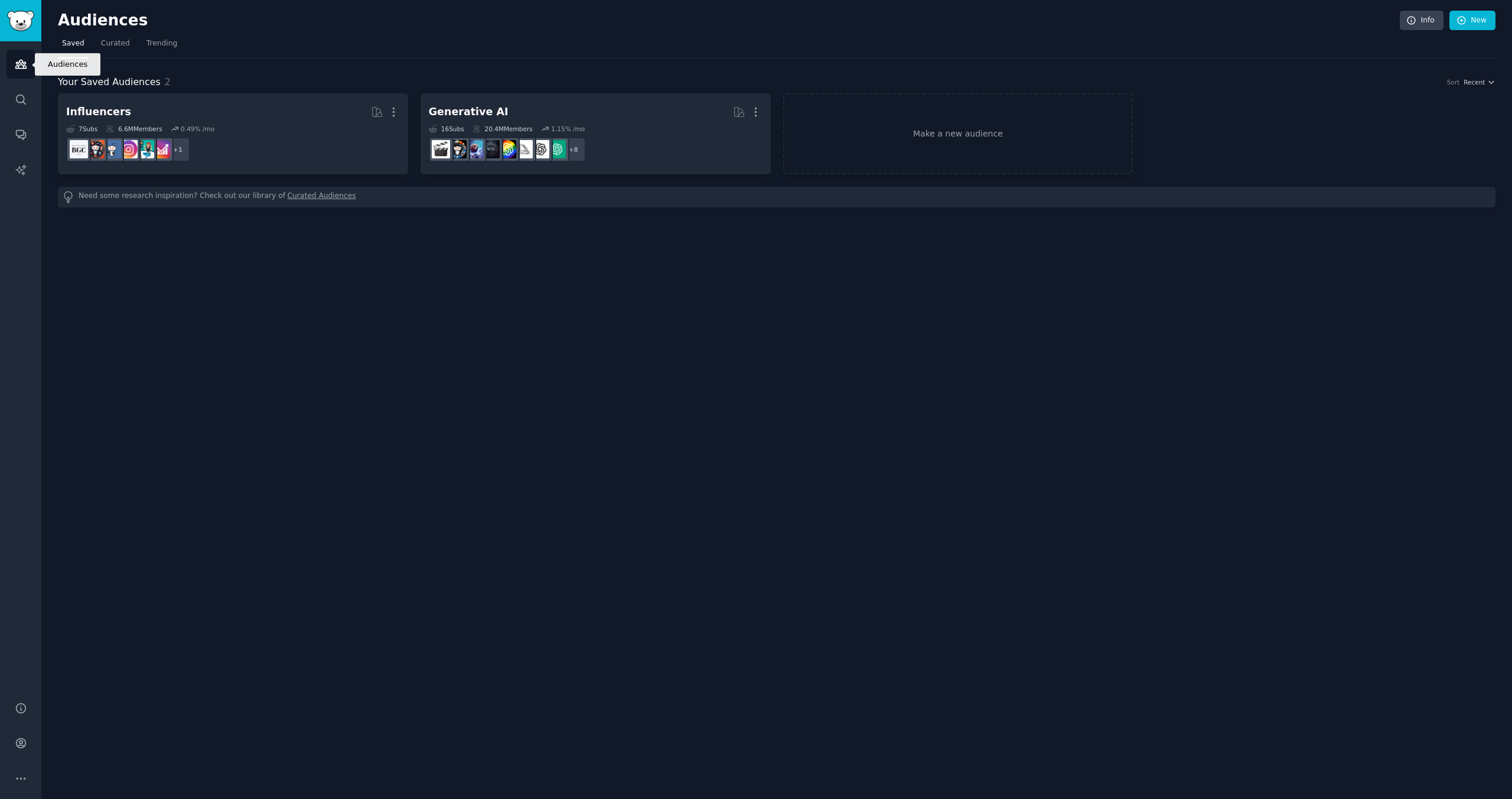
click at [25, 64] on icon "Sidebar" at bounding box center [21, 64] width 12 height 12
click at [24, 64] on icon "Sidebar" at bounding box center [21, 64] width 12 height 12
click at [25, 48] on div "Audiences Search Conversations AI Reports" at bounding box center [21, 364] width 42 height 646
click at [26, 23] on img "Sidebar" at bounding box center [21, 21] width 27 height 21
click at [110, 39] on span "Curated" at bounding box center [115, 43] width 29 height 10
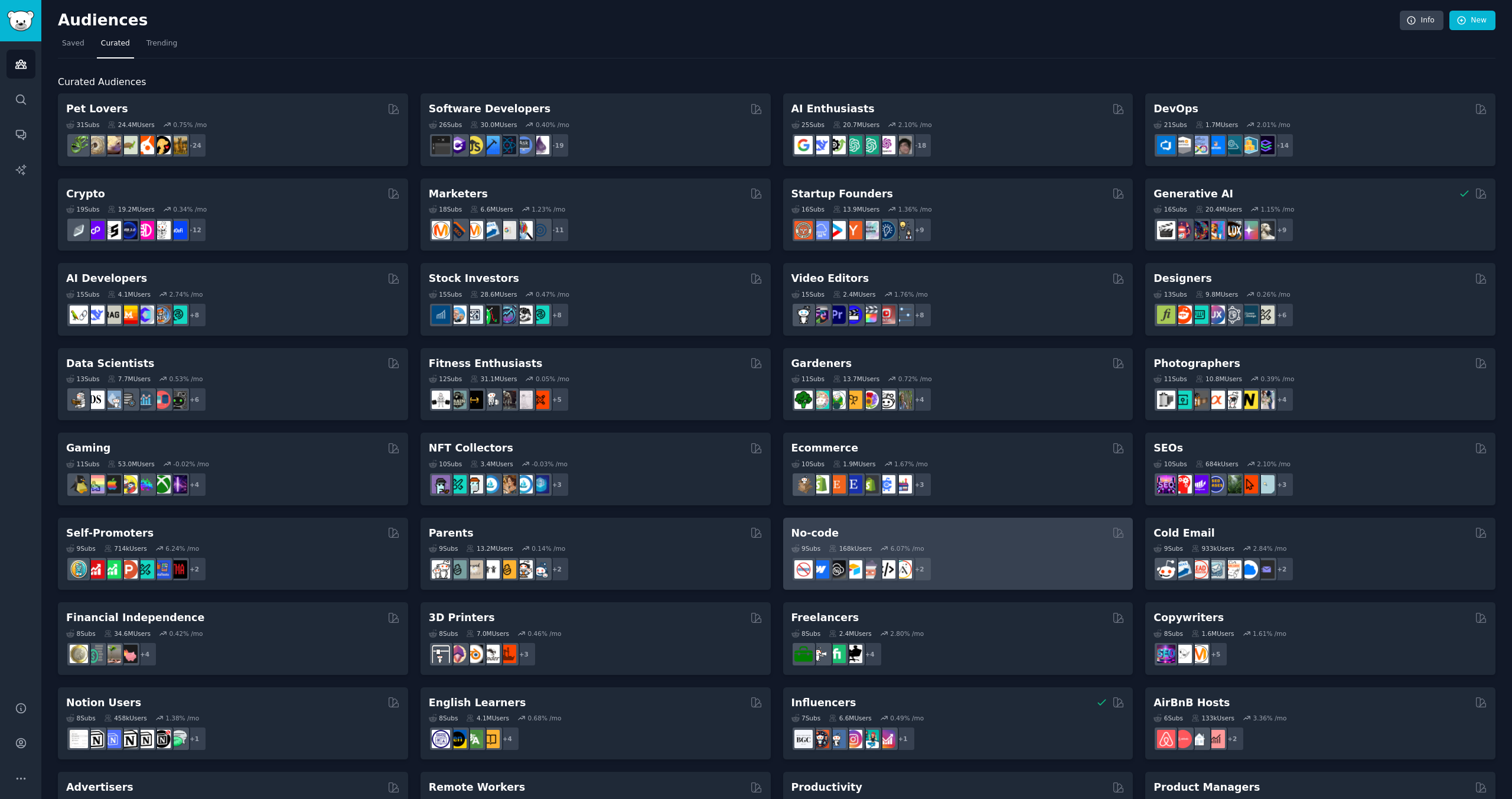
scroll to position [146, 0]
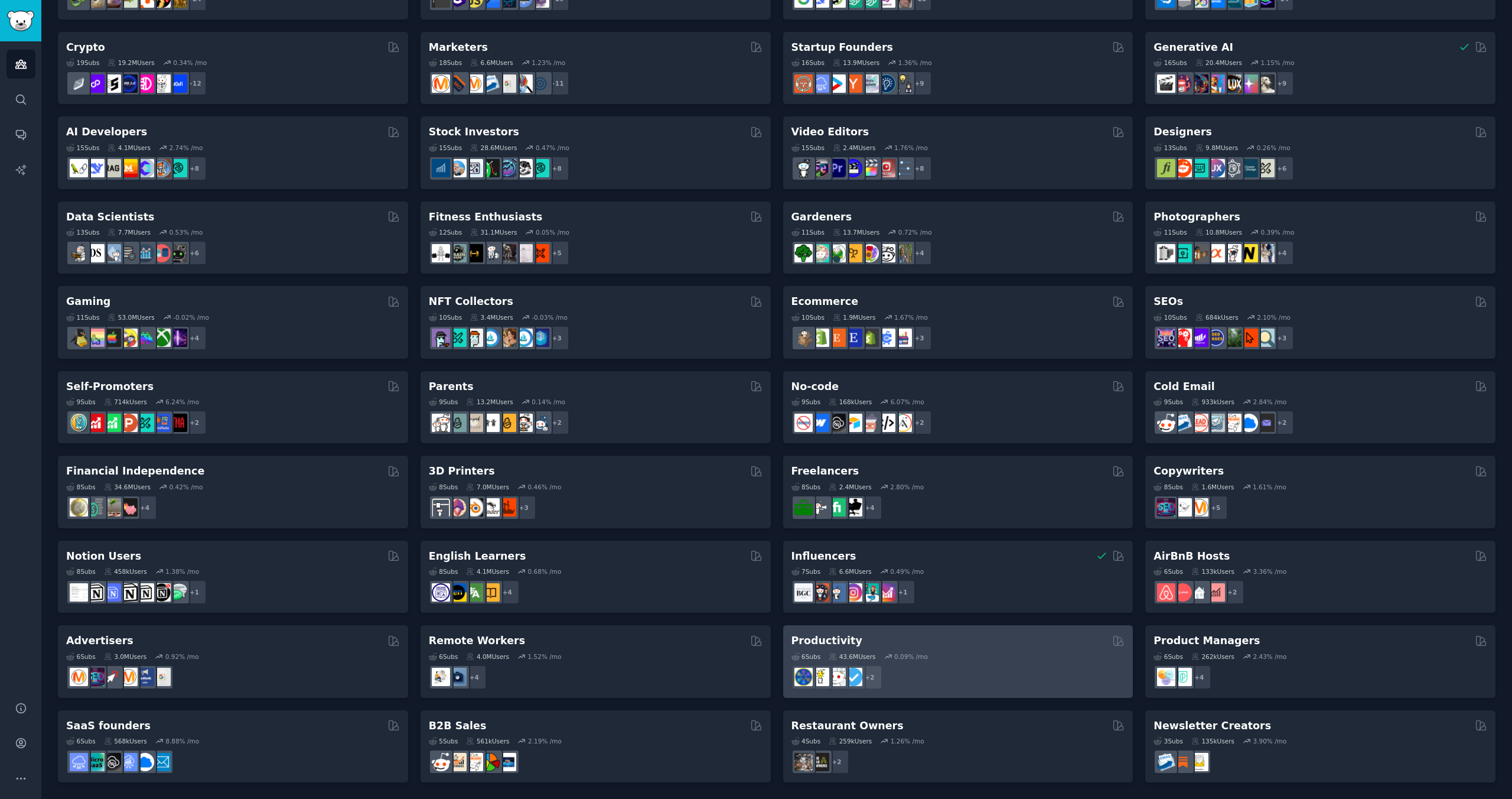
click at [1005, 645] on div "Productivity" at bounding box center [958, 640] width 334 height 15
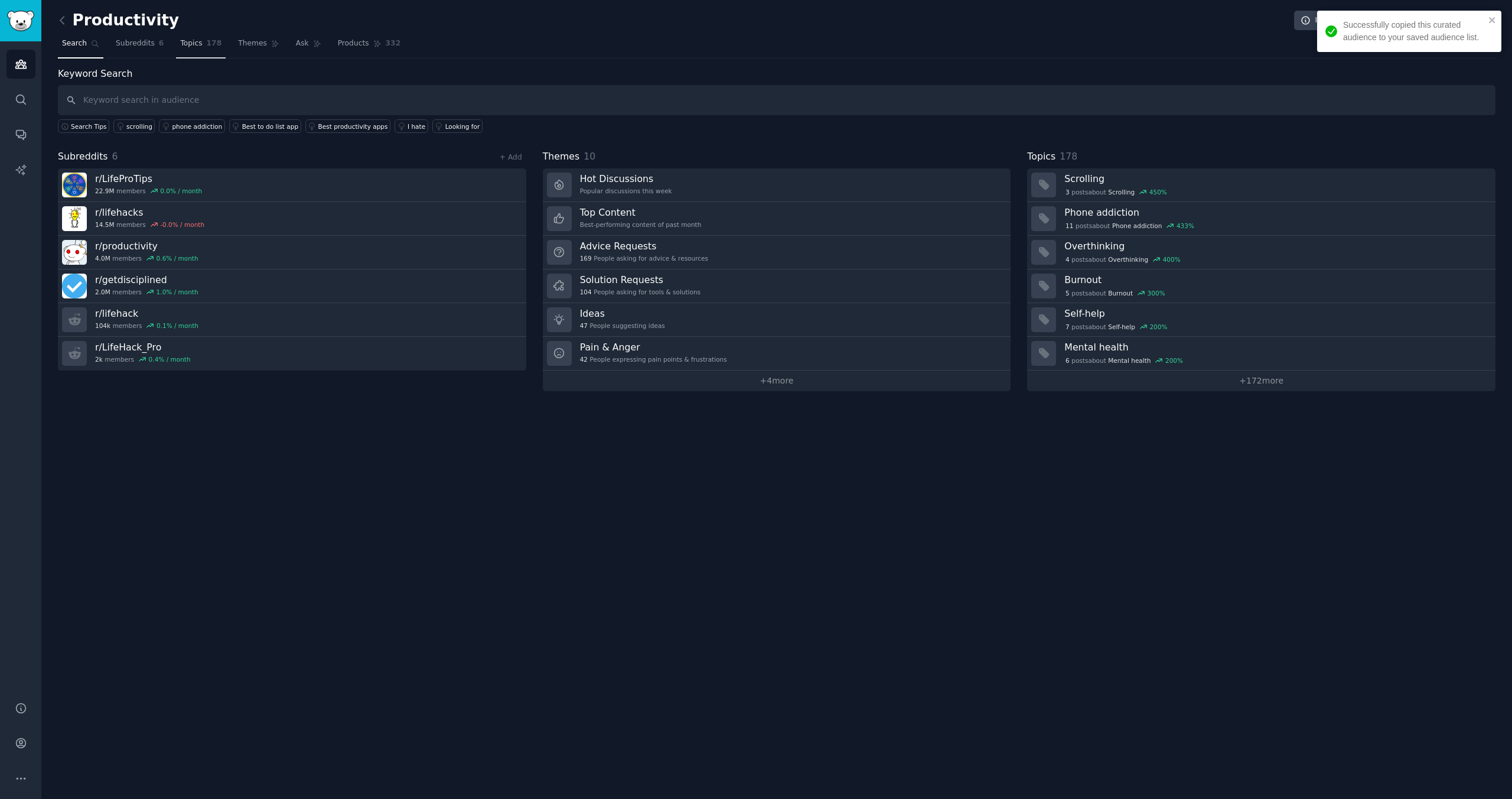
click at [213, 43] on span "178" at bounding box center [214, 43] width 15 height 10
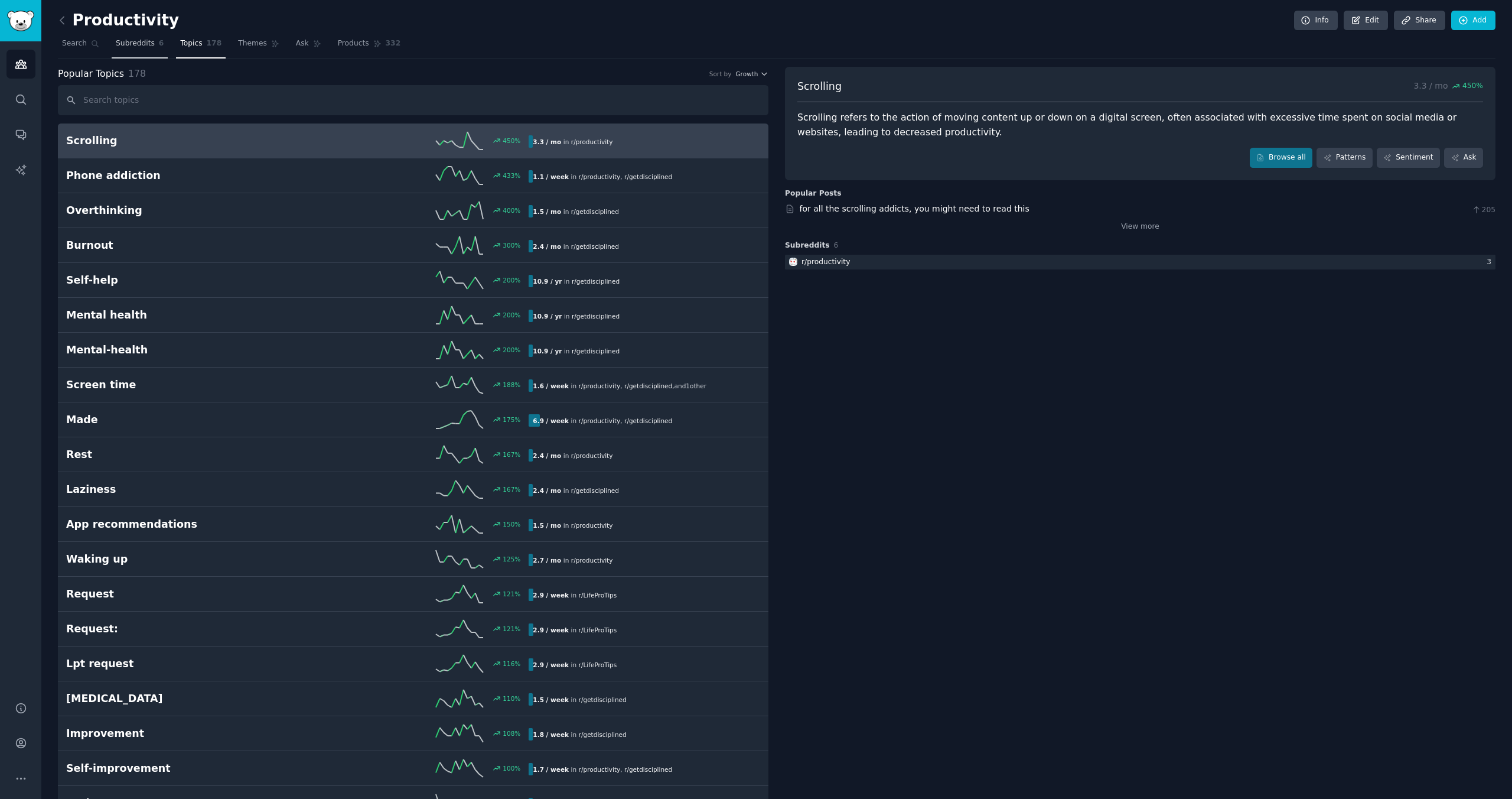
click at [133, 40] on span "Subreddits" at bounding box center [135, 43] width 39 height 10
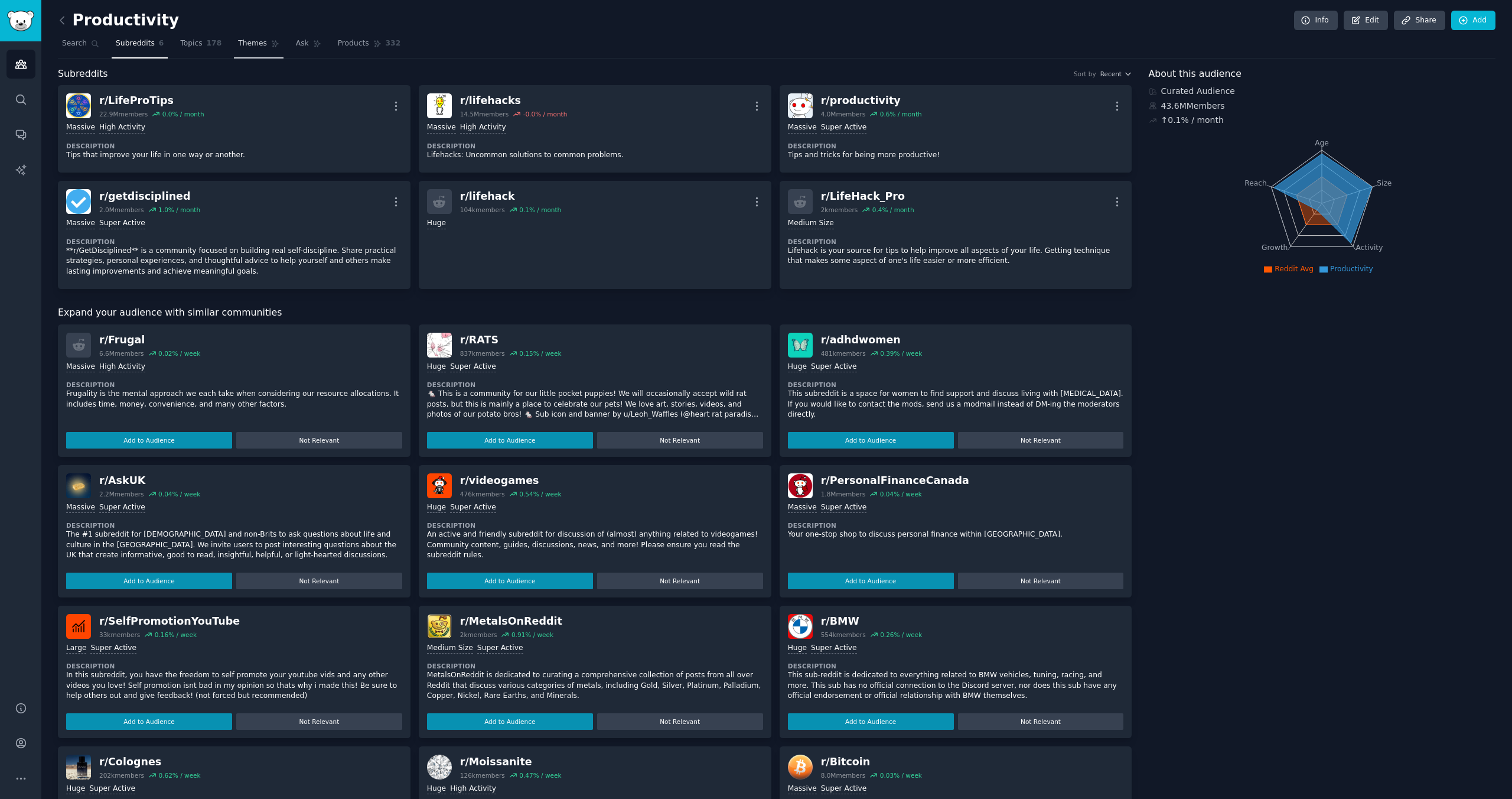
click at [245, 45] on span "Themes" at bounding box center [252, 43] width 29 height 10
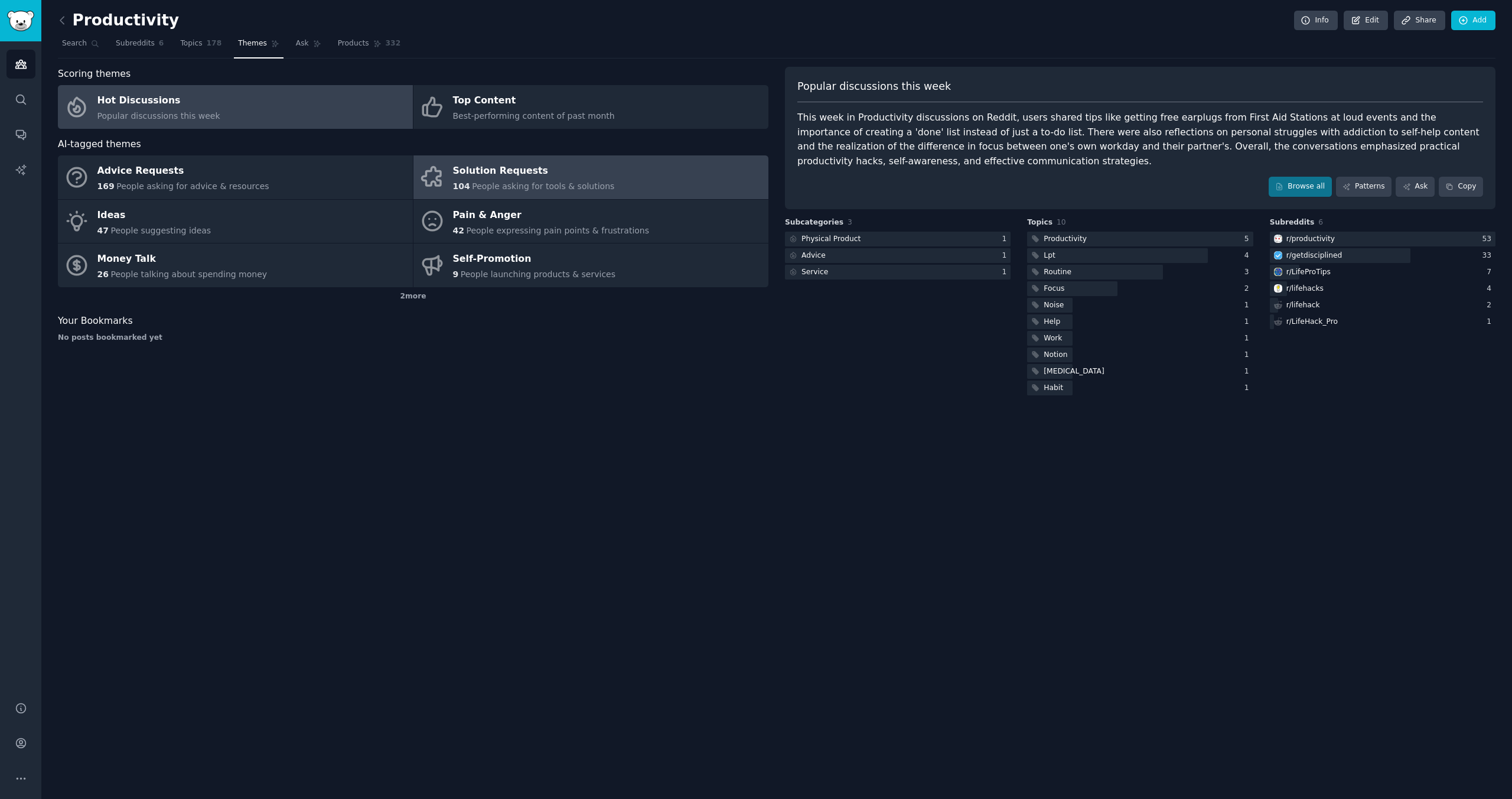
click at [564, 177] on div "Solution Requests" at bounding box center [534, 171] width 162 height 19
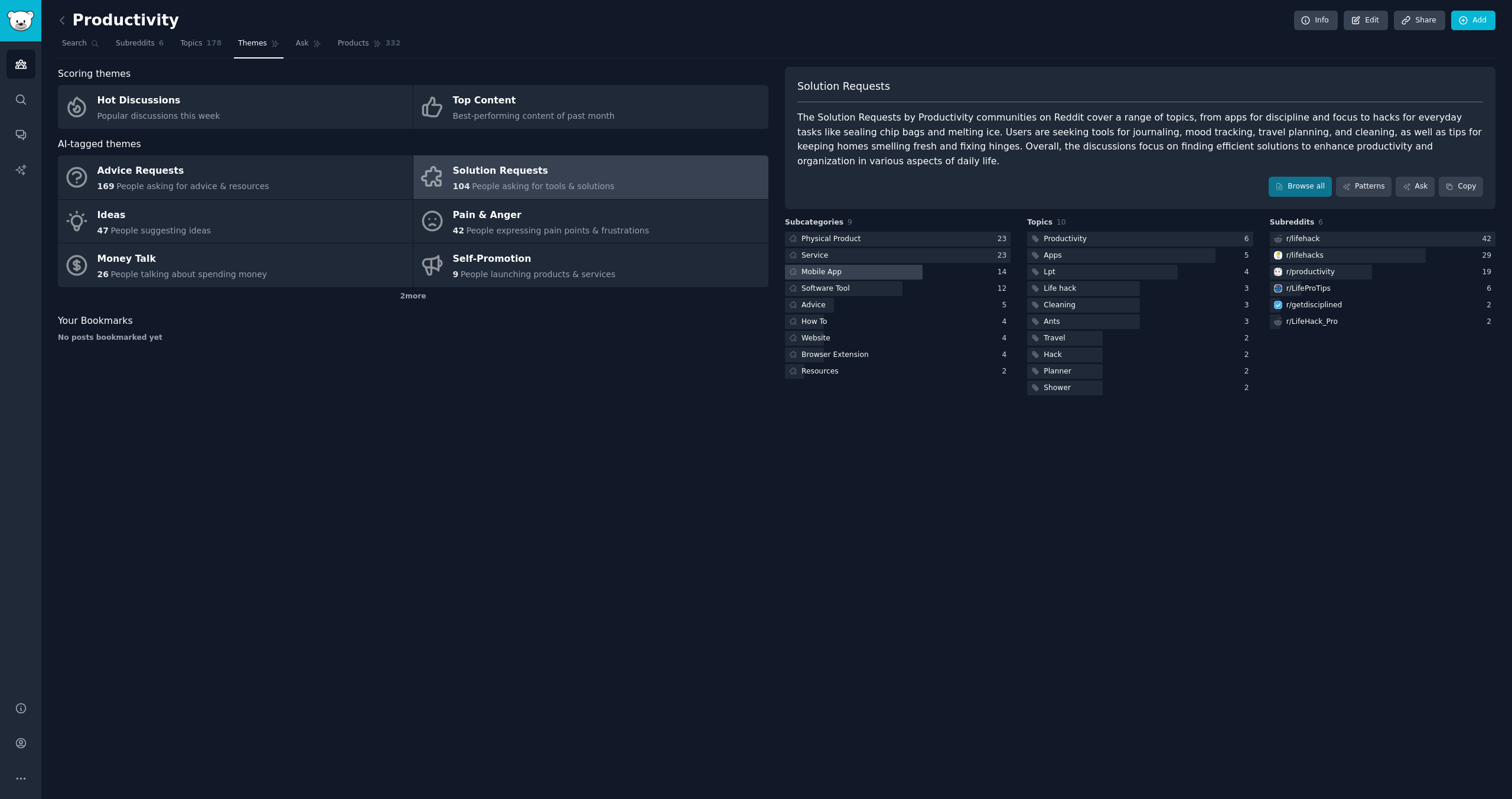
click at [832, 267] on div "Mobile App" at bounding box center [822, 272] width 40 height 10
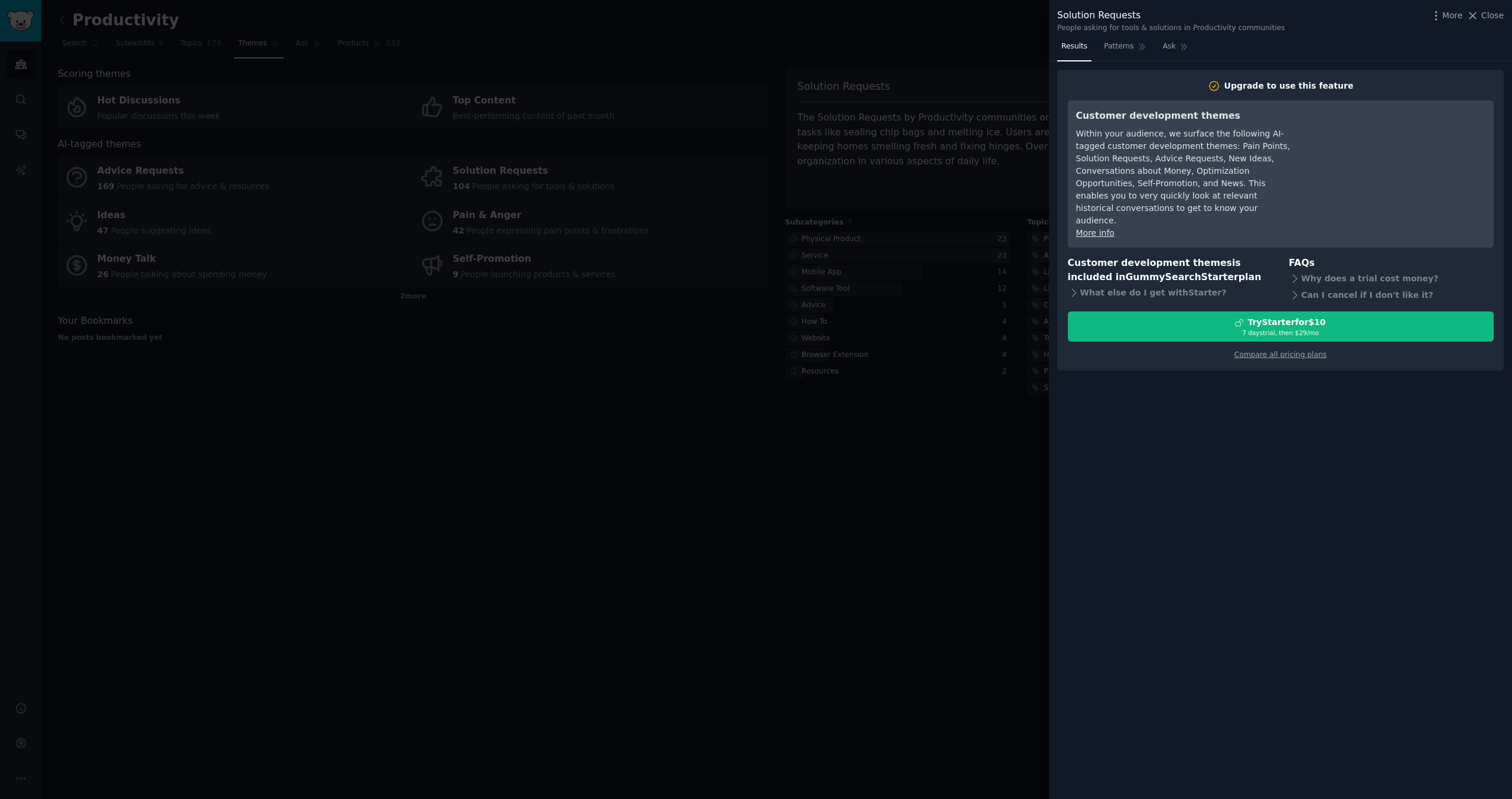
click at [824, 246] on div at bounding box center [756, 399] width 1512 height 799
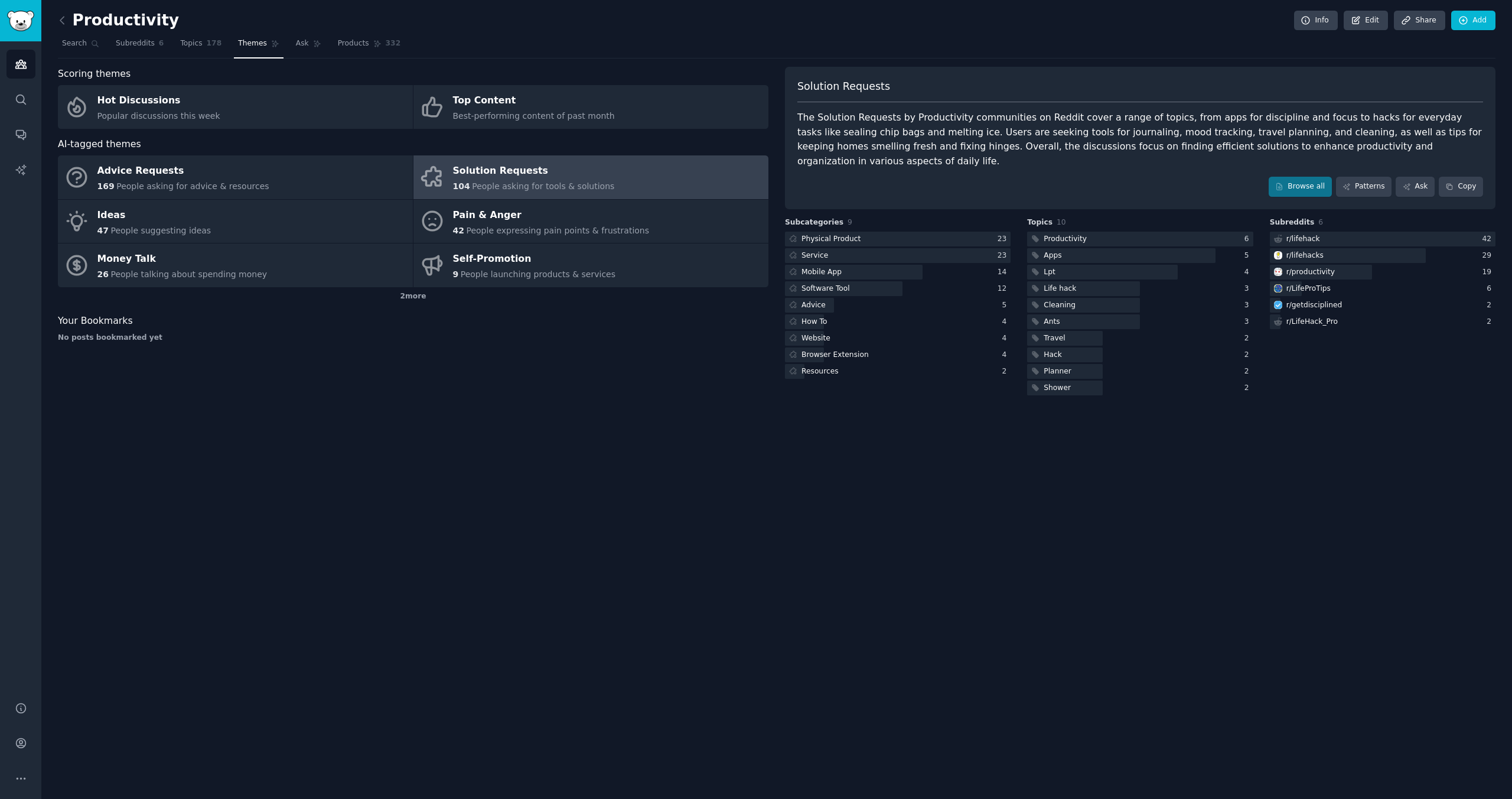
click at [56, 18] on div "Productivity Info Edit Share Add Search Subreddits 6 Topics 178 Themes Ask Prod…" at bounding box center [777, 399] width 1471 height 799
click at [68, 20] on icon at bounding box center [62, 20] width 12 height 12
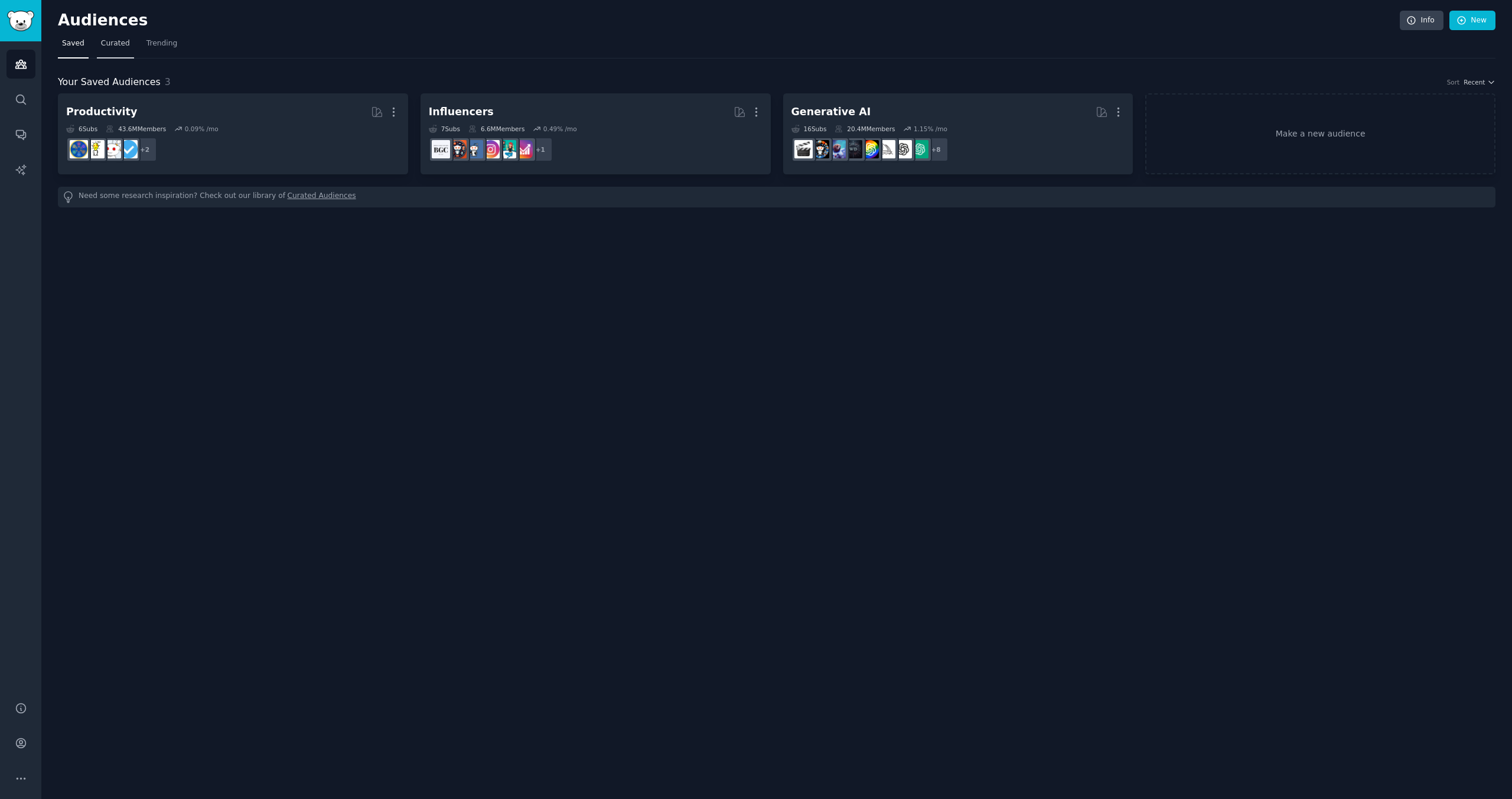
click at [112, 45] on span "Curated" at bounding box center [115, 43] width 29 height 10
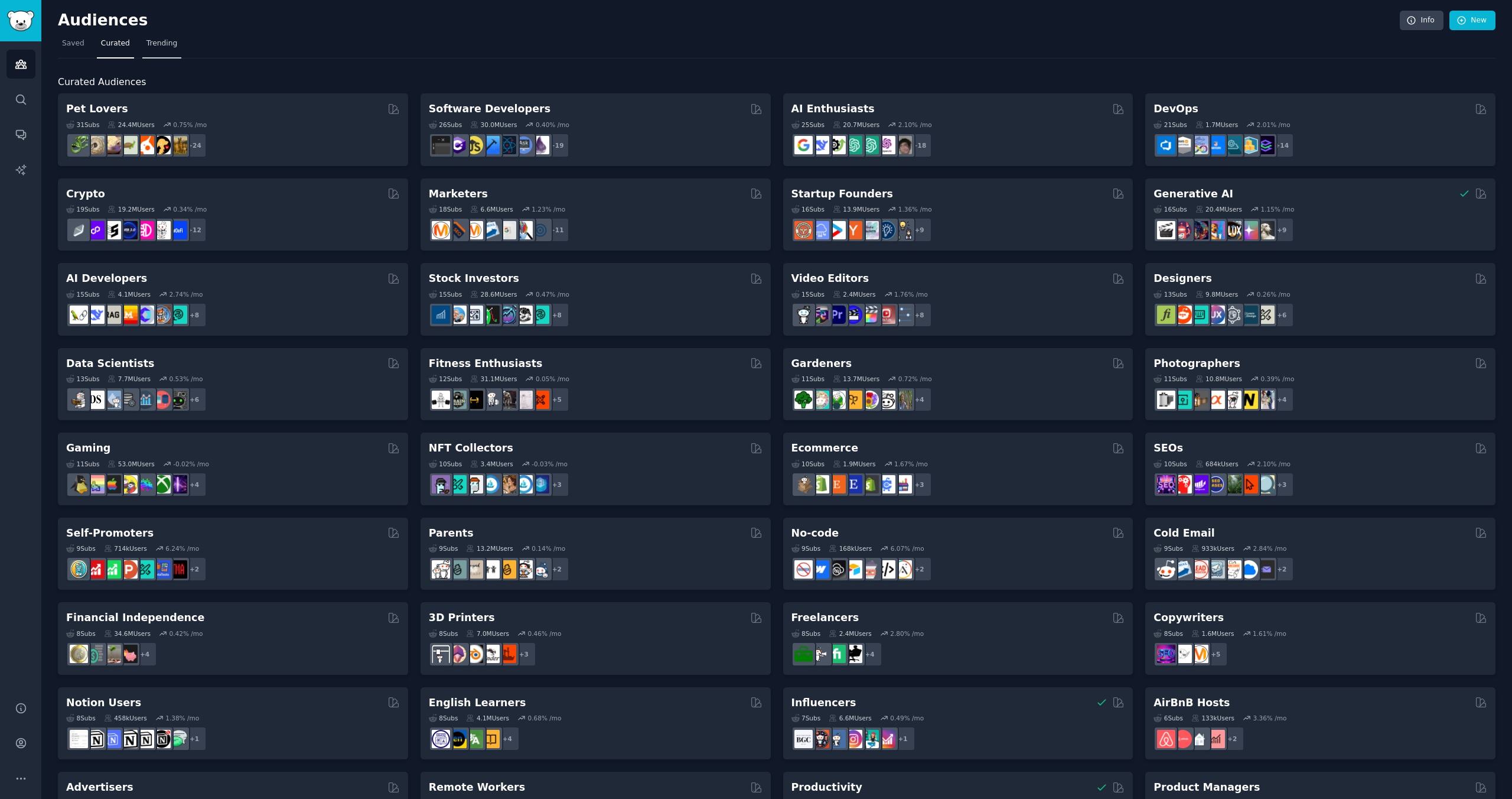
click at [173, 48] on span "Trending" at bounding box center [162, 43] width 31 height 10
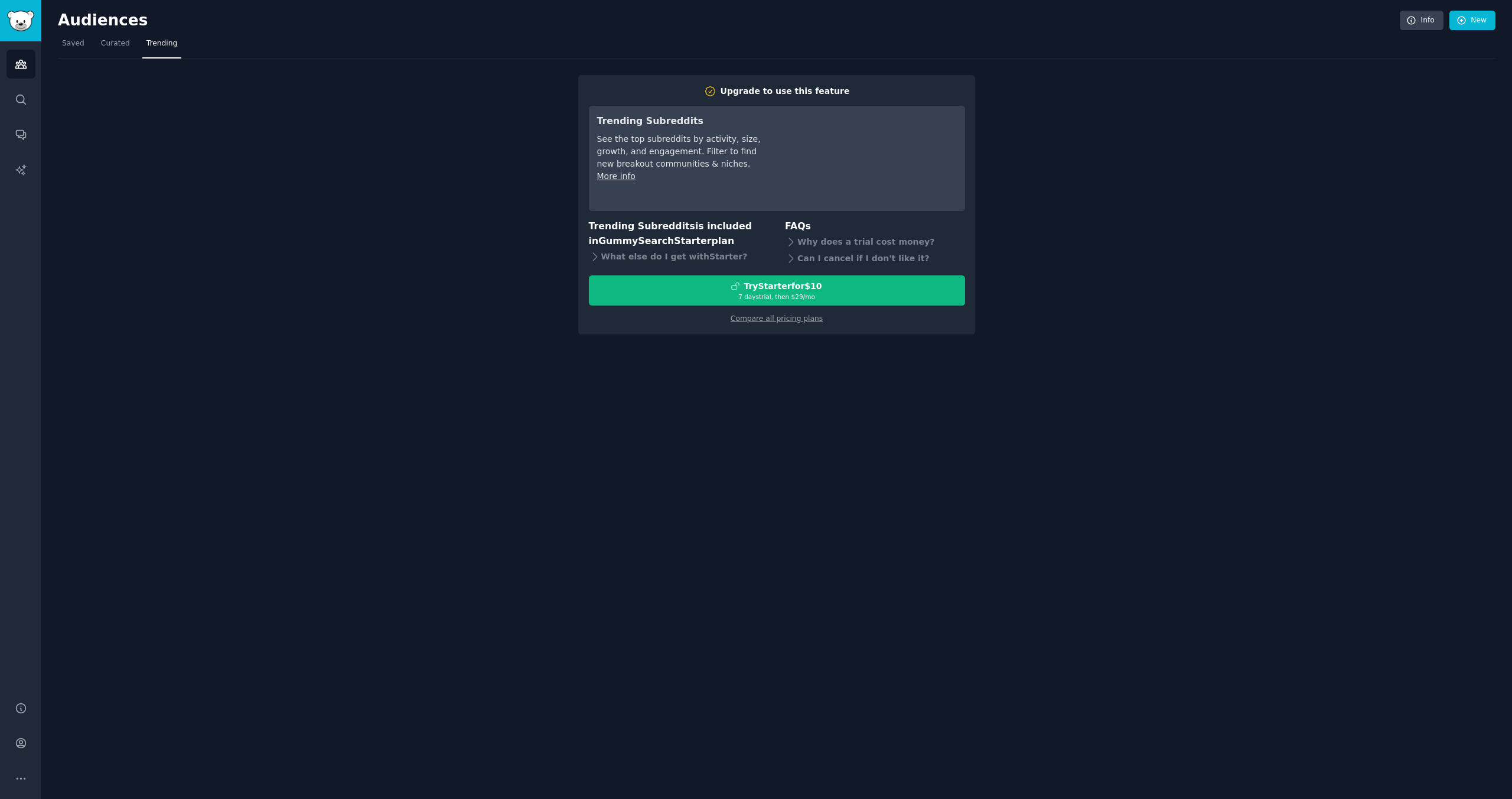
click at [143, 42] on link "Trending" at bounding box center [162, 47] width 39 height 24
click at [133, 45] on nav "Saved Curated Trending" at bounding box center [777, 47] width 1438 height 24
click at [129, 45] on link "Curated" at bounding box center [115, 47] width 37 height 24
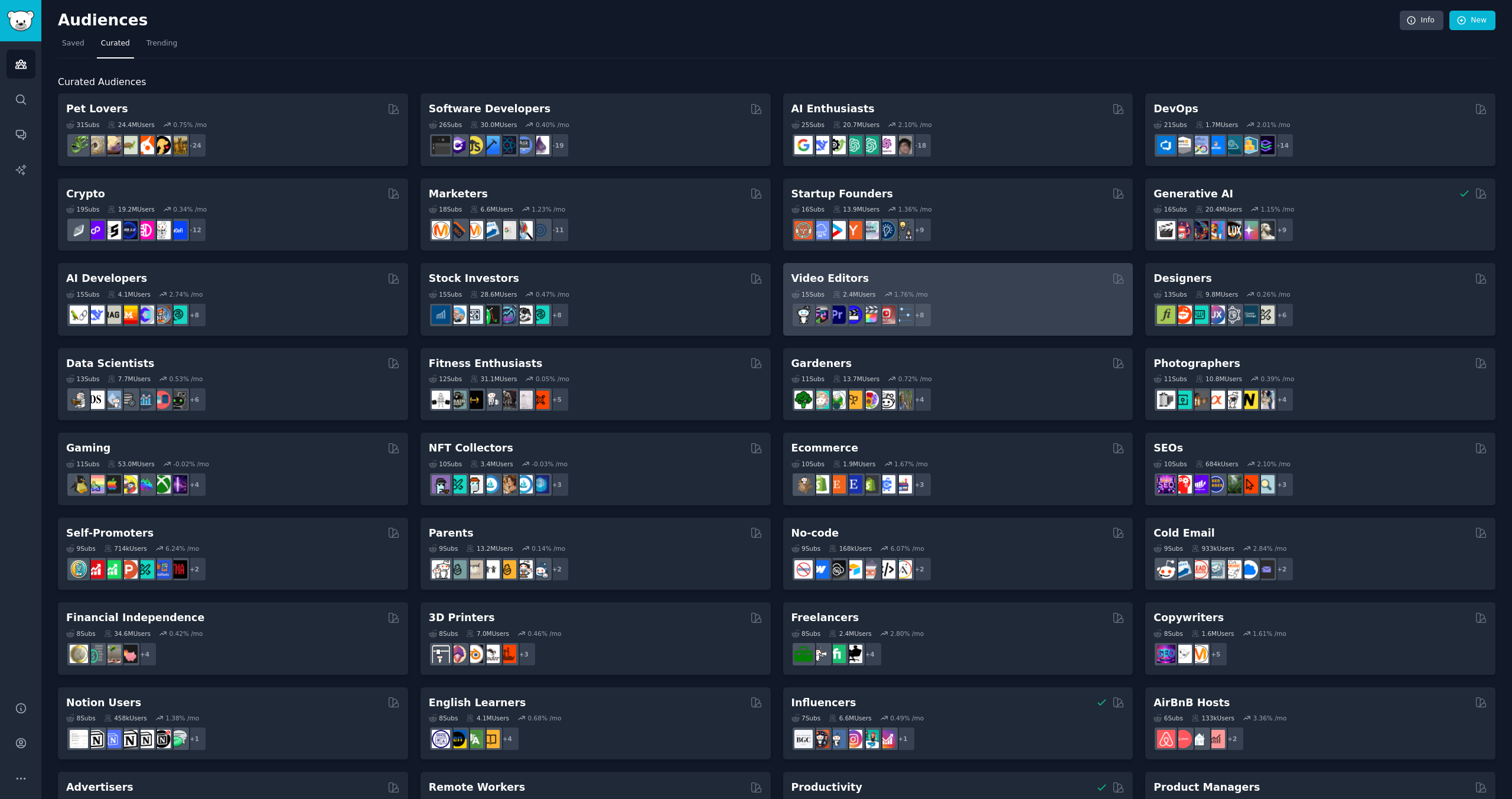
click at [833, 266] on div "Video Editors 15 Sub s 2.4M Users 1.76 % /mo r/VideoEditors + 8" at bounding box center [959, 299] width 350 height 73
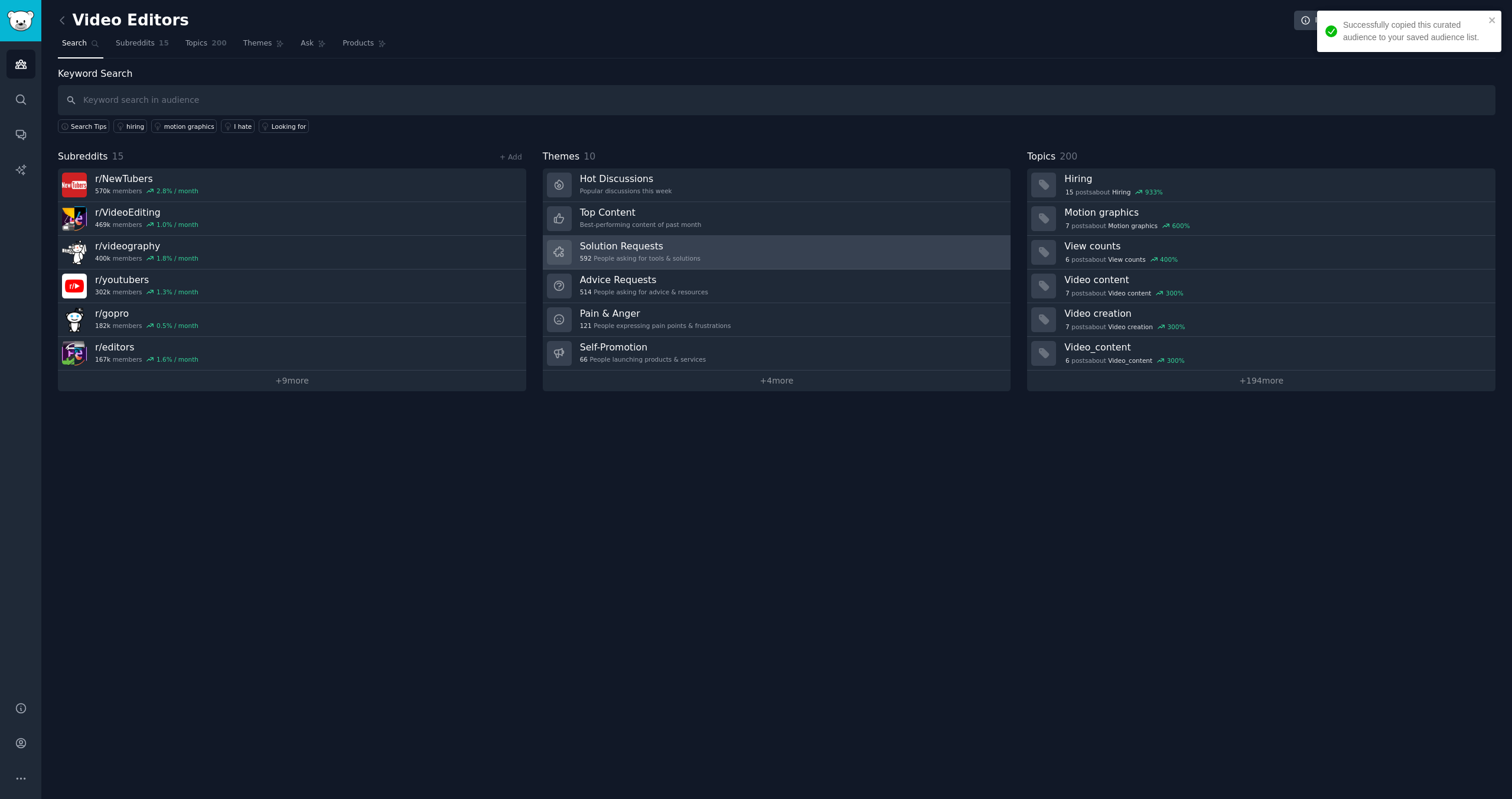
click at [607, 245] on h3 "Solution Requests" at bounding box center [640, 246] width 121 height 12
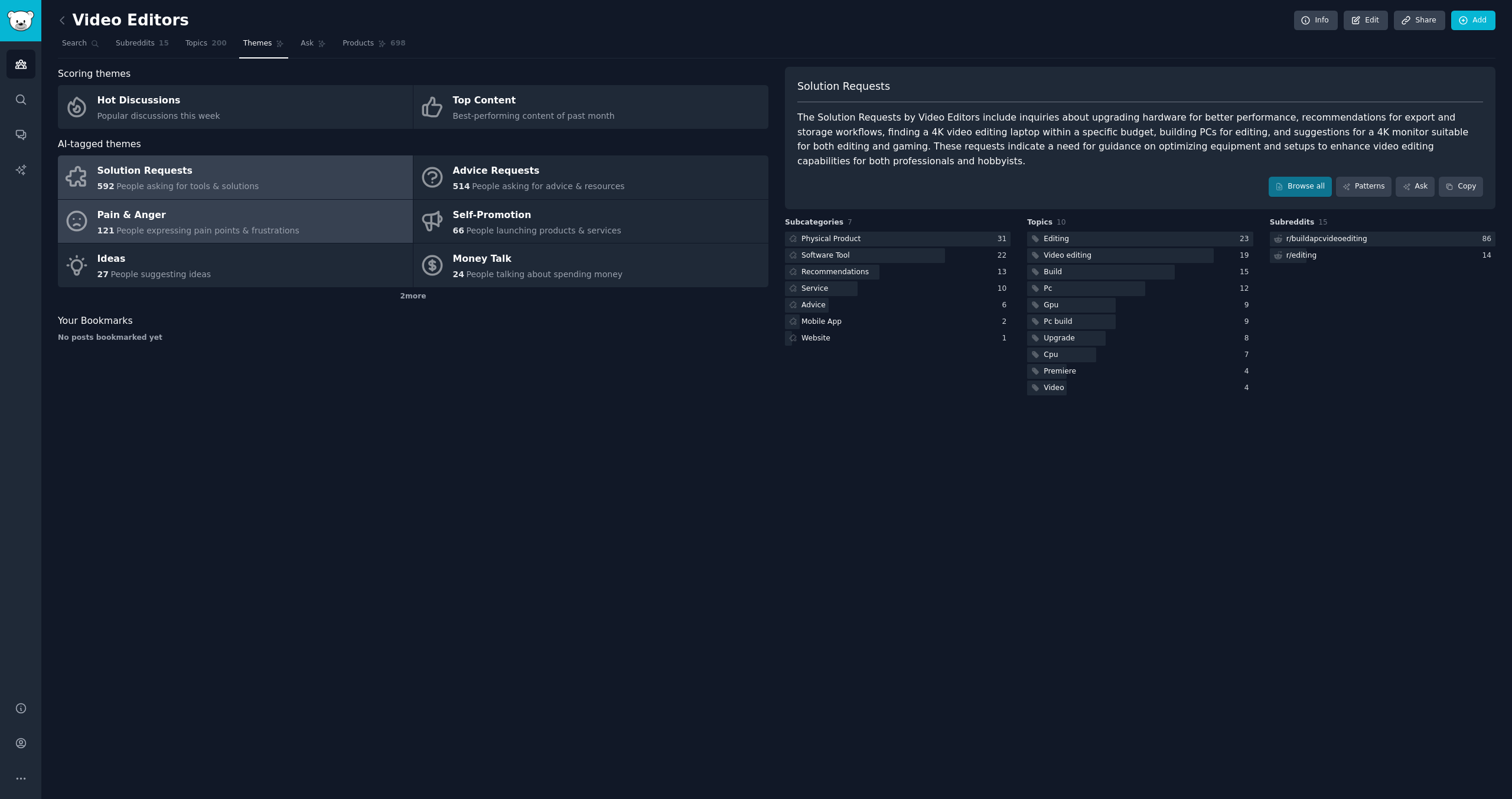
click at [262, 220] on div "Pain & Anger" at bounding box center [198, 215] width 202 height 19
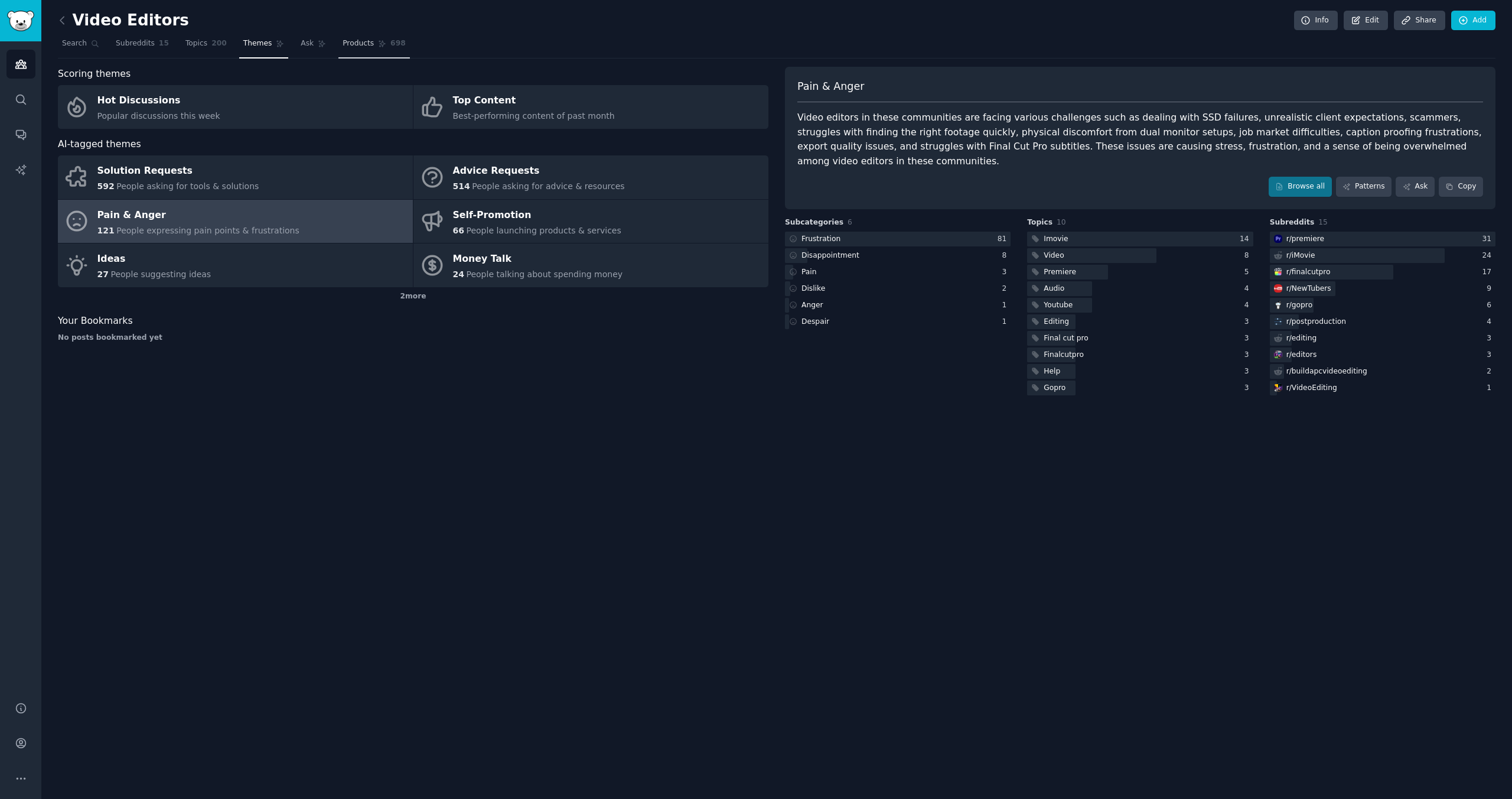
click at [380, 45] on icon at bounding box center [383, 44] width 7 height 7
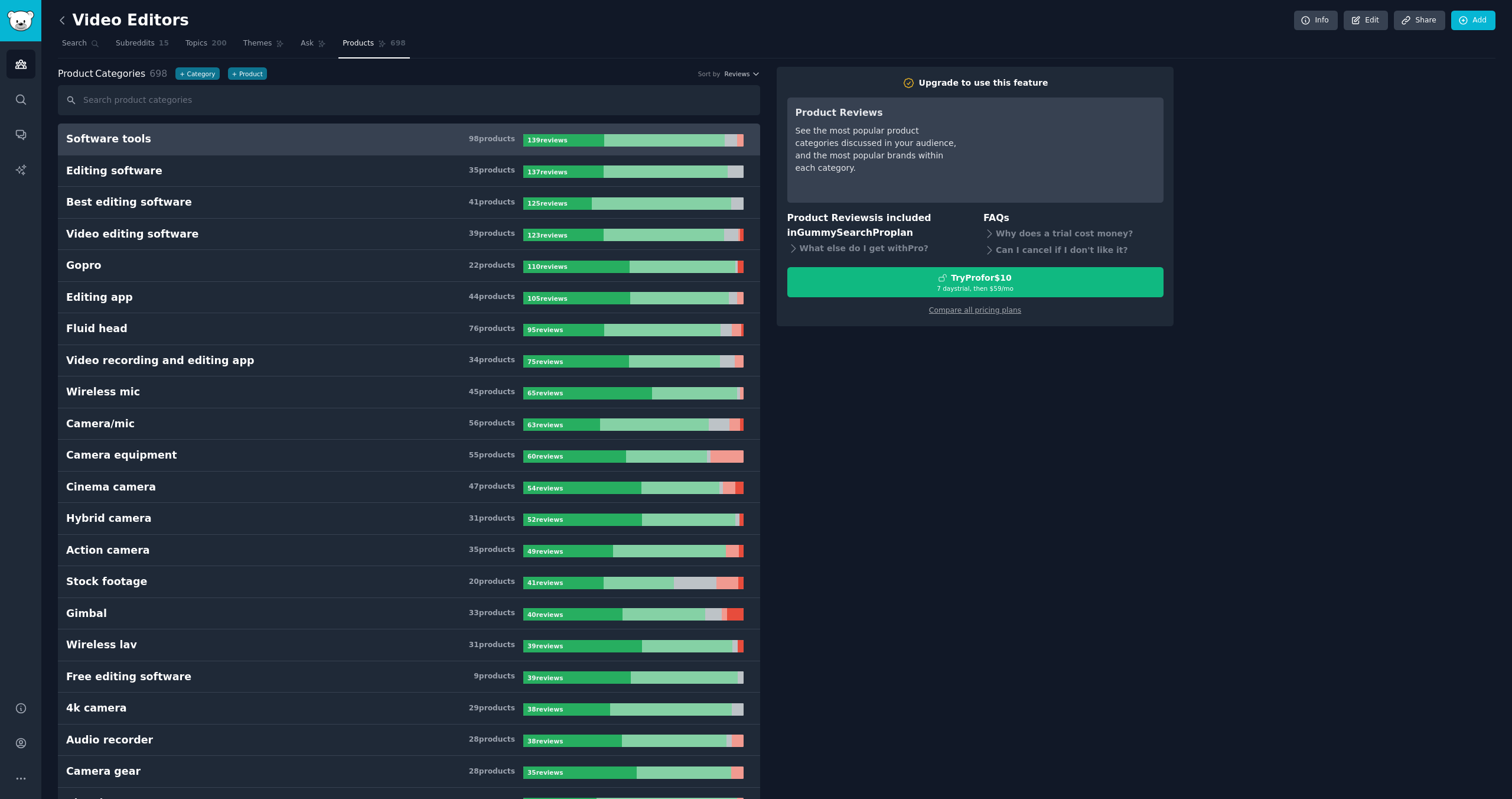
click at [61, 23] on icon at bounding box center [62, 20] width 12 height 12
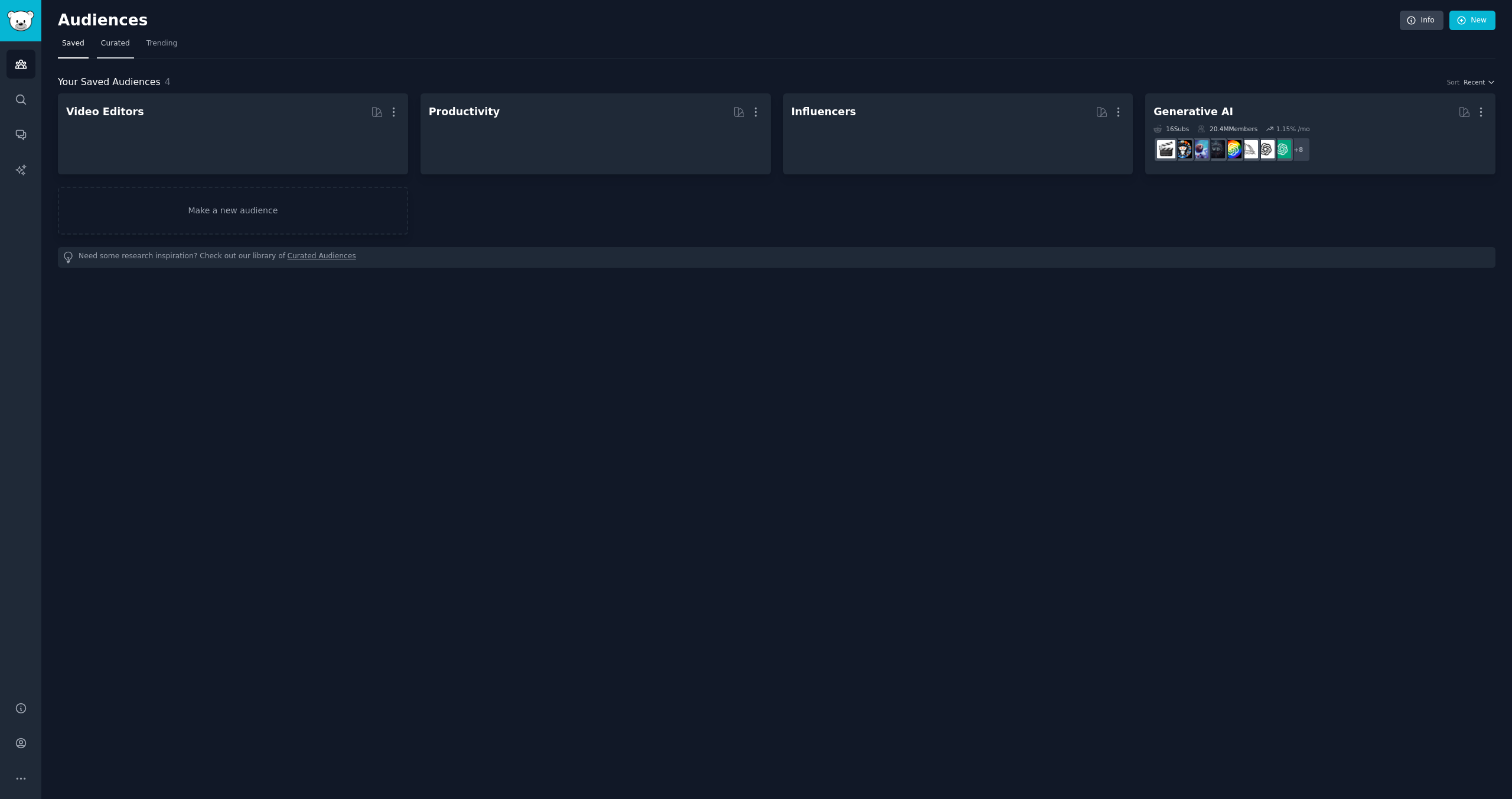
click at [123, 49] on link "Curated" at bounding box center [115, 47] width 37 height 24
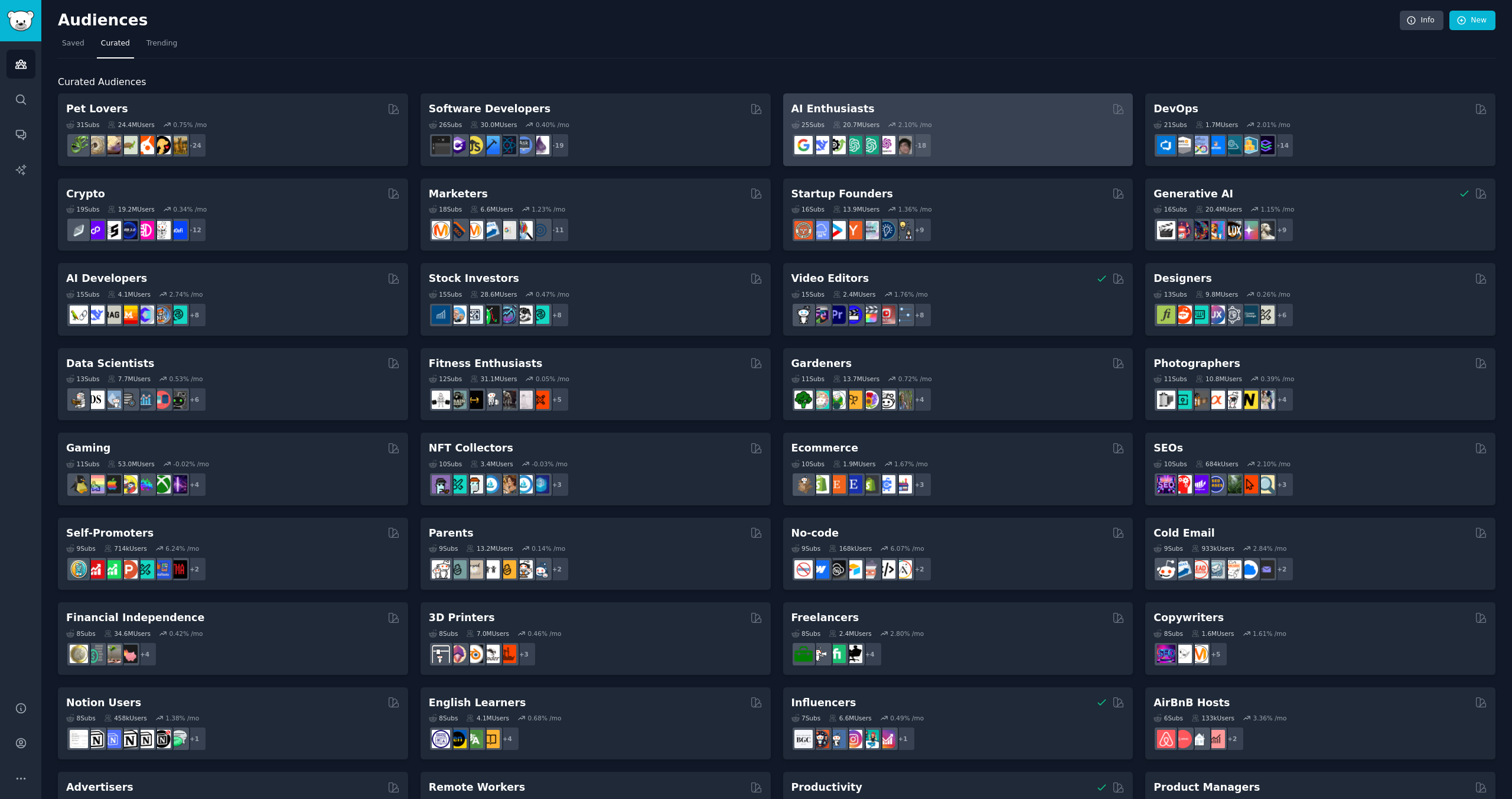
click at [1015, 137] on div "+ 18" at bounding box center [958, 145] width 334 height 25
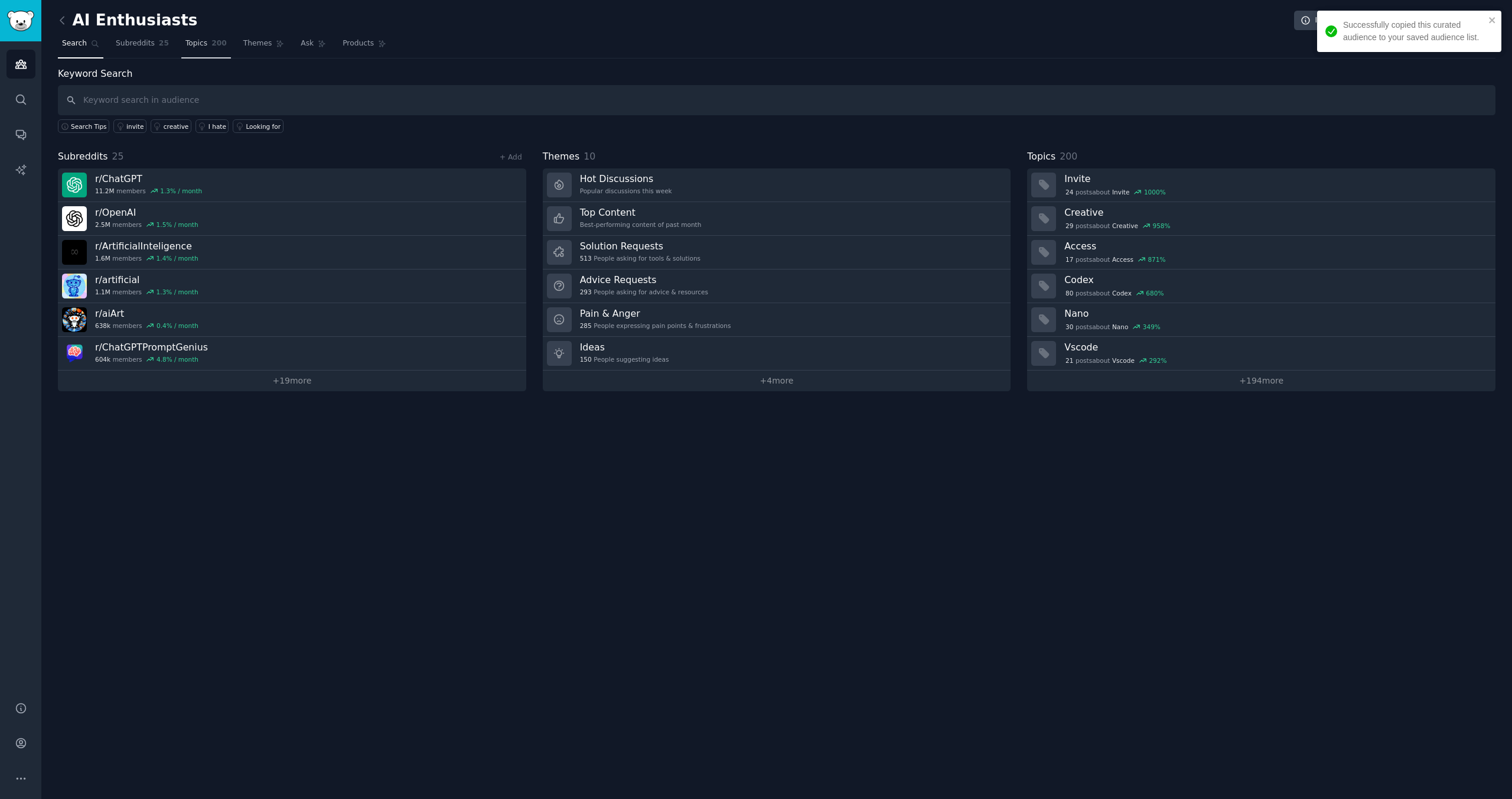
click at [224, 42] on span "200" at bounding box center [219, 43] width 15 height 10
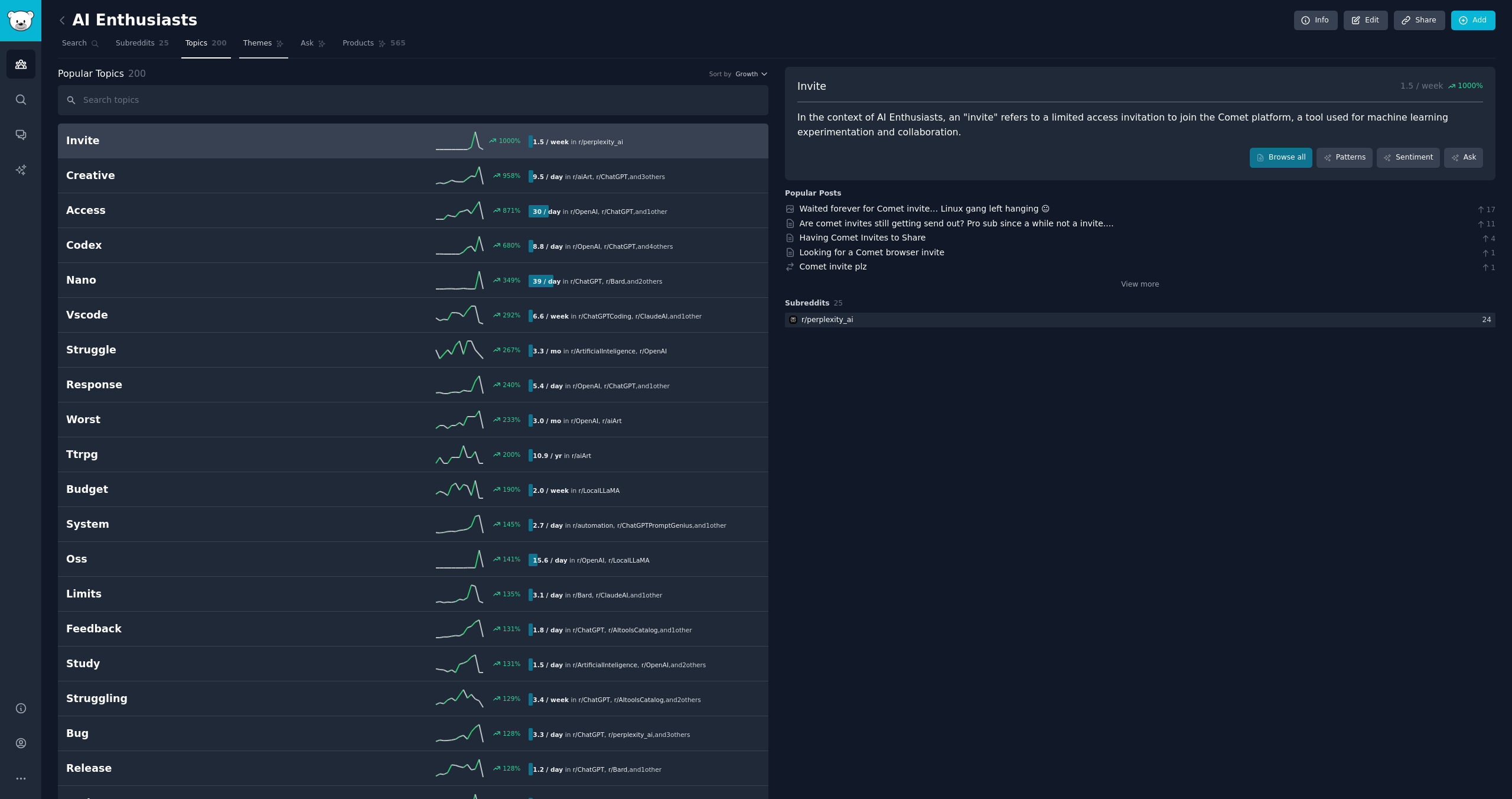
click at [258, 40] on span "Themes" at bounding box center [258, 43] width 29 height 10
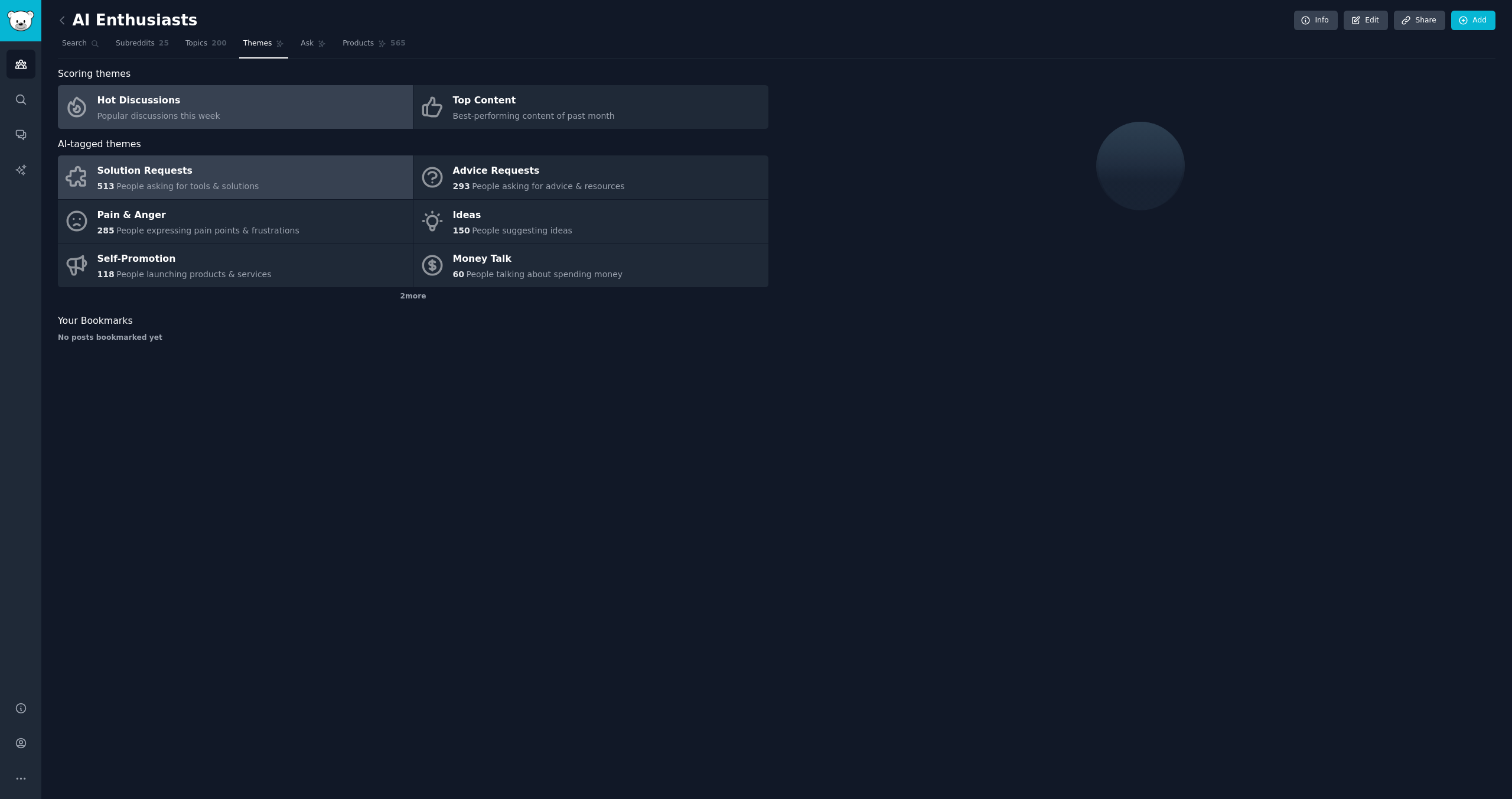
click at [324, 158] on link "Solution Requests 513 People asking for tools & solutions" at bounding box center [236, 177] width 355 height 43
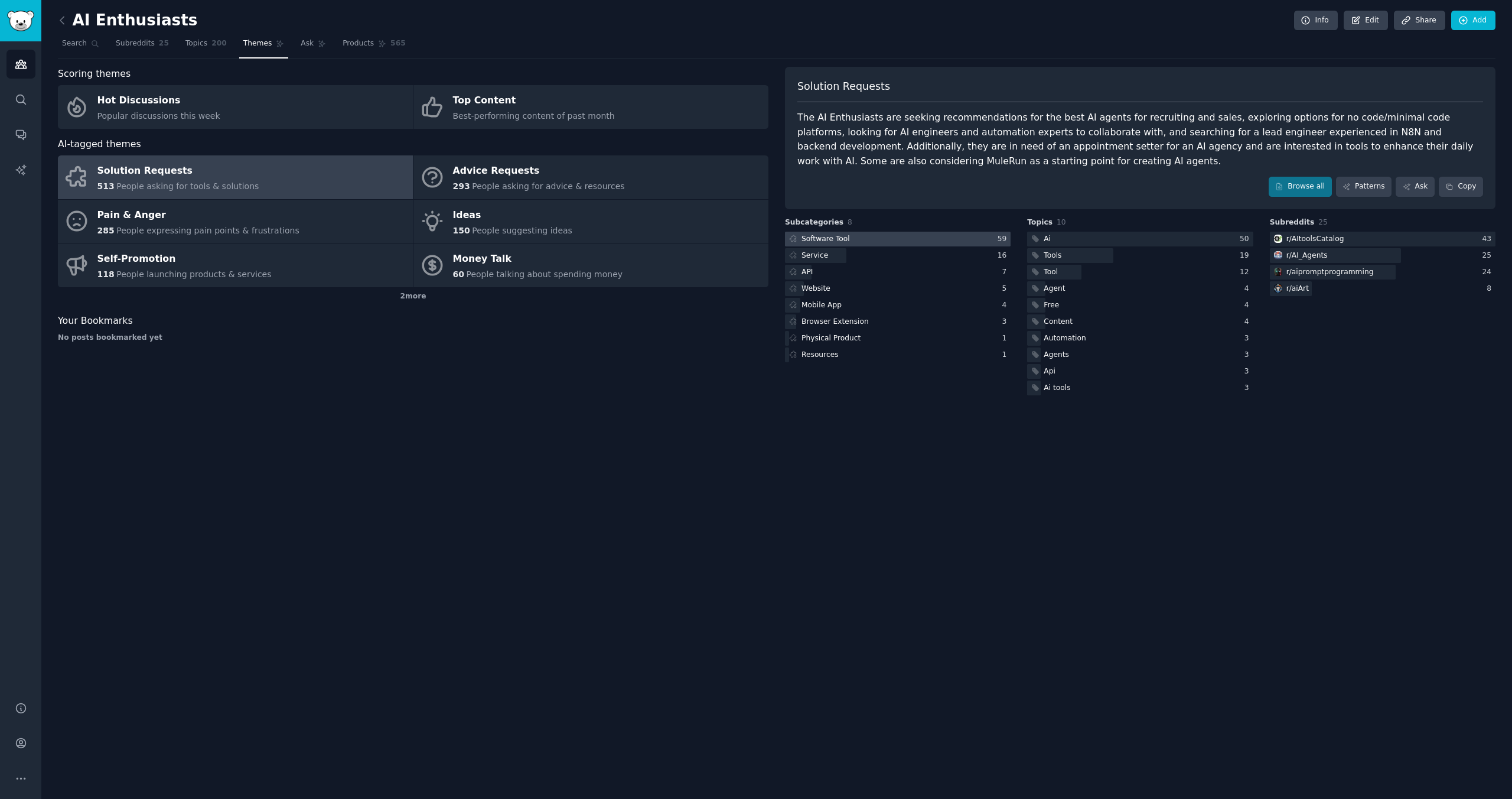
click at [911, 239] on div at bounding box center [898, 239] width 226 height 15
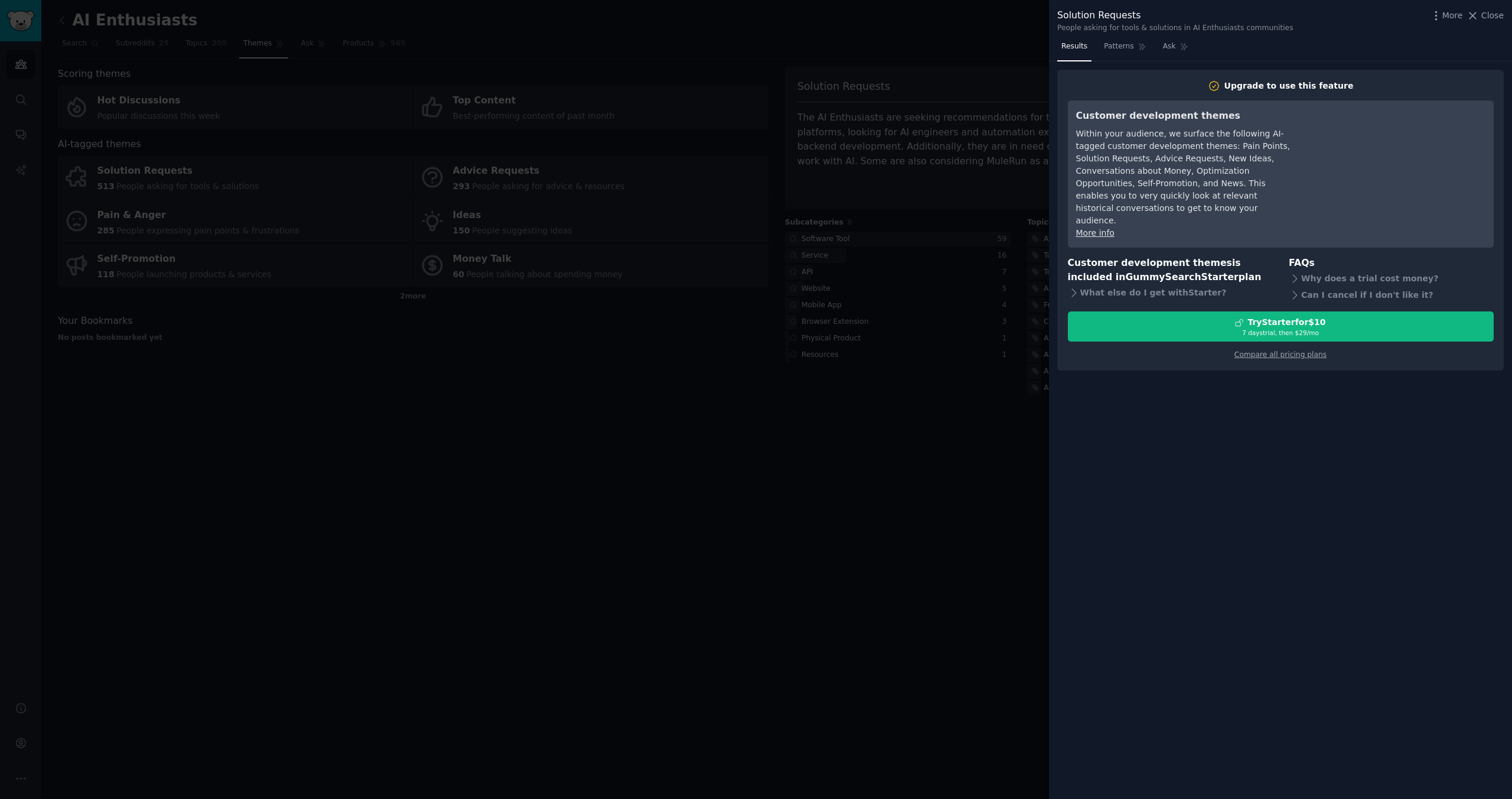
click at [992, 423] on div at bounding box center [756, 399] width 1512 height 799
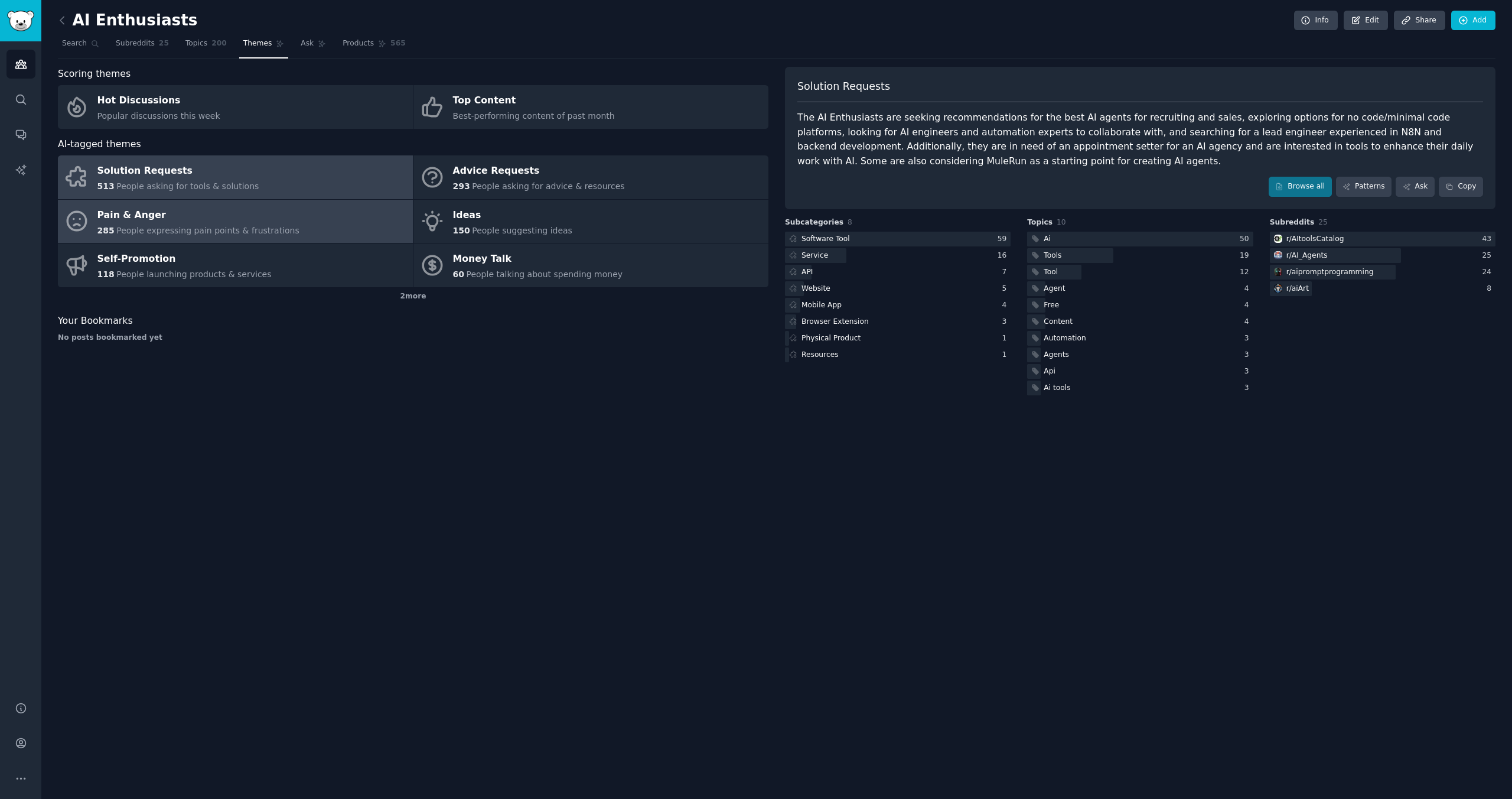
click at [318, 228] on link "Pain & Anger 285 People expressing pain points & frustrations" at bounding box center [236, 221] width 355 height 43
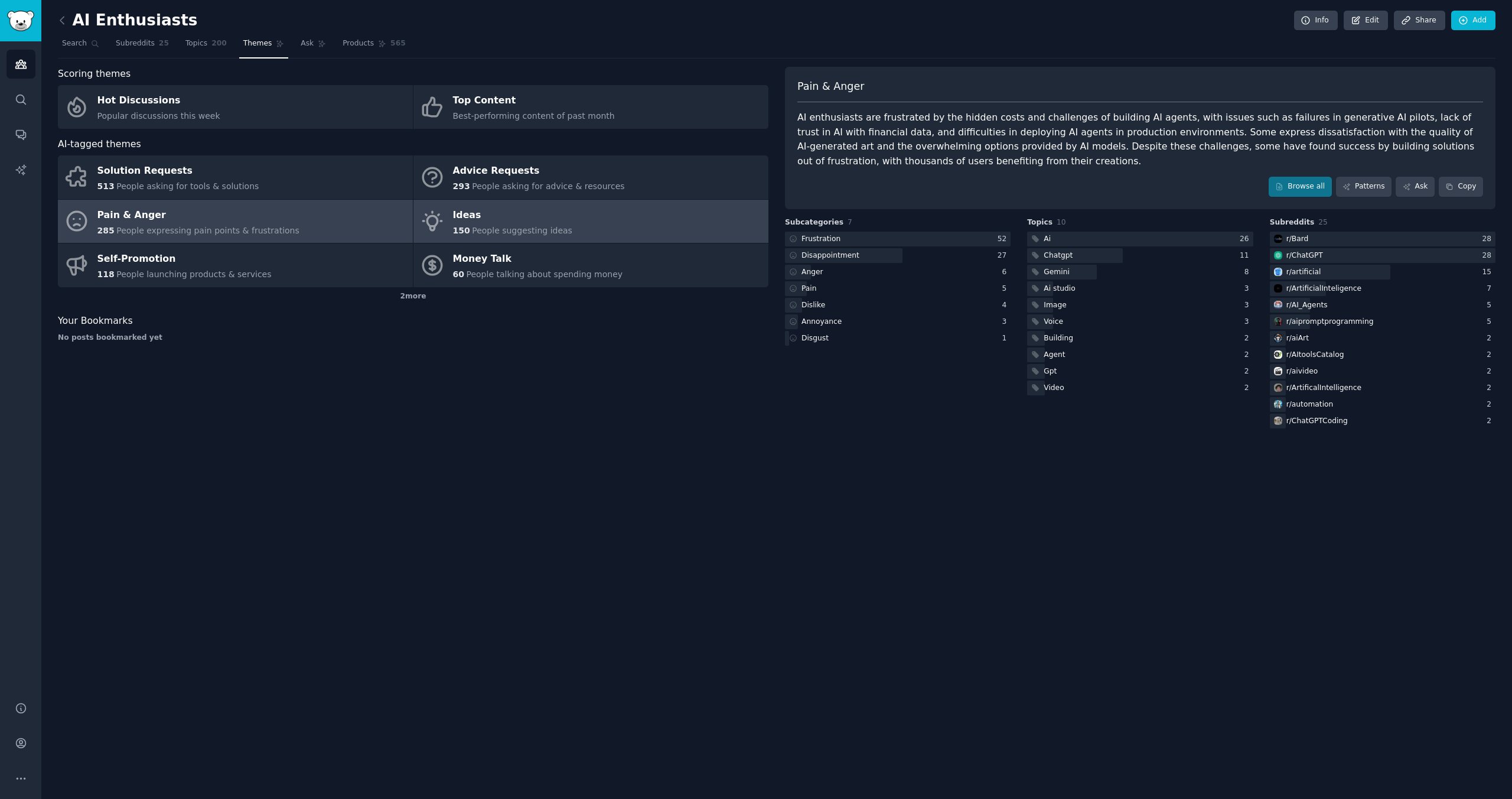
click at [462, 214] on div "Ideas" at bounding box center [512, 215] width 119 height 19
